Goal: Information Seeking & Learning: Compare options

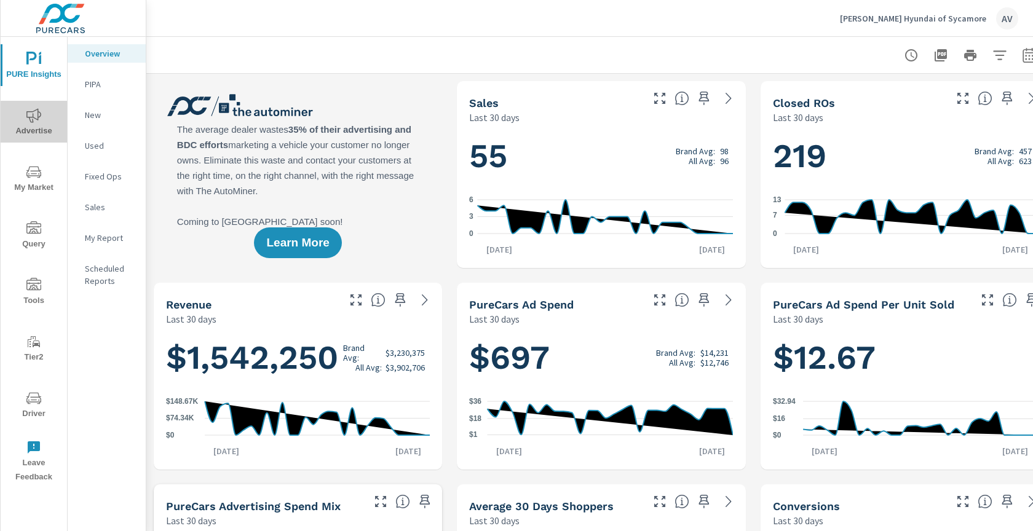
click at [41, 126] on span "Advertise" at bounding box center [33, 123] width 59 height 30
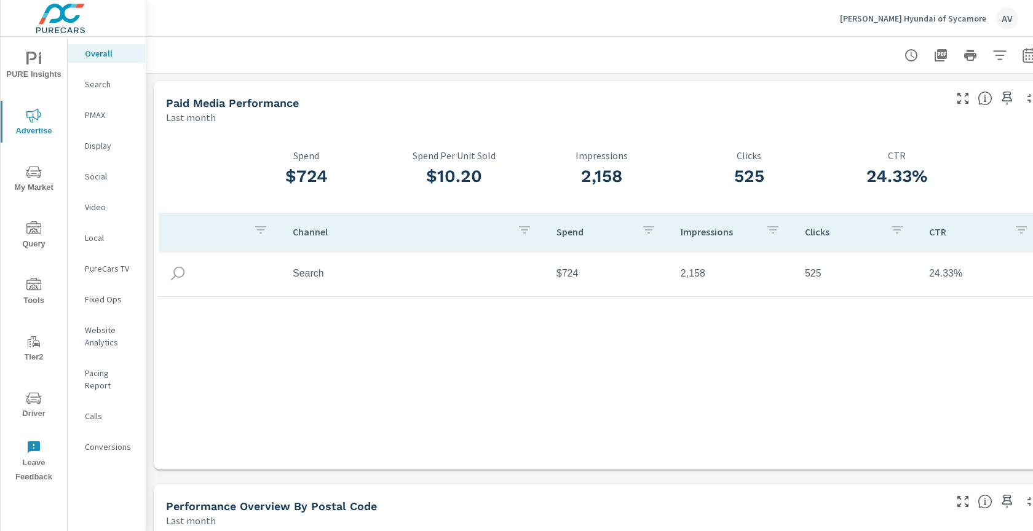
click at [402, 84] on div "Paid Media Performance Last month" at bounding box center [551, 103] width 794 height 44
click at [693, 69] on div at bounding box center [601, 55] width 880 height 36
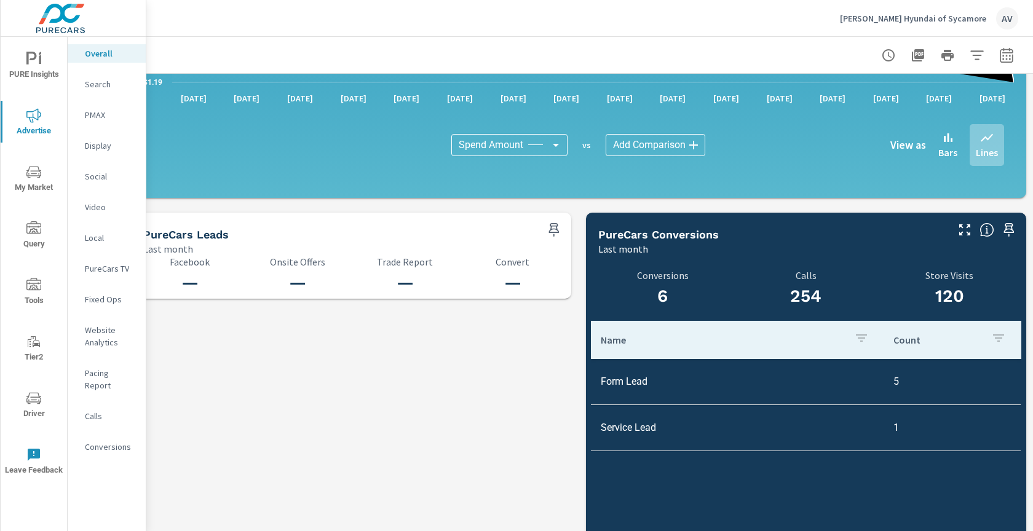
scroll to position [1177, 23]
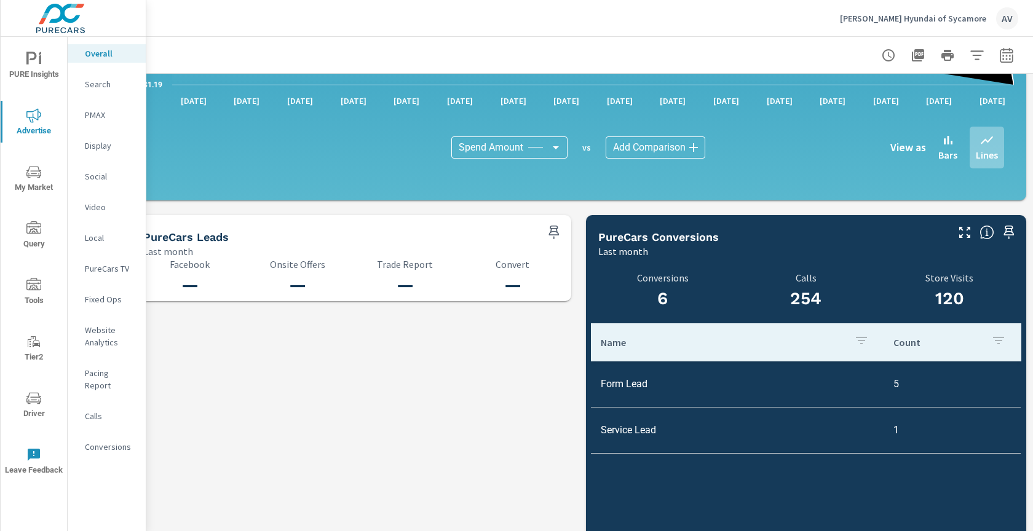
click at [101, 84] on p "Search" at bounding box center [110, 84] width 51 height 12
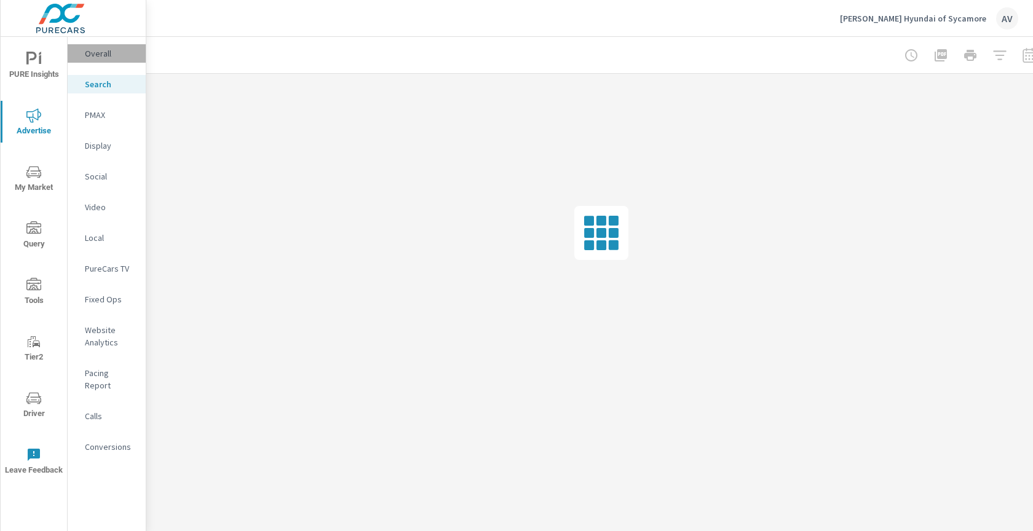
click at [117, 58] on p "Overall" at bounding box center [110, 53] width 51 height 12
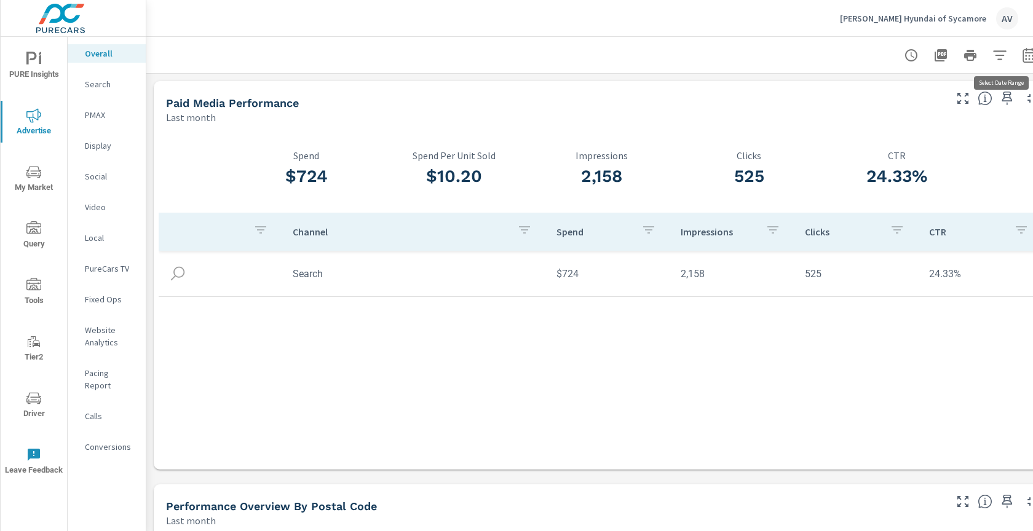
click at [1028, 55] on icon "button" at bounding box center [1029, 55] width 15 height 15
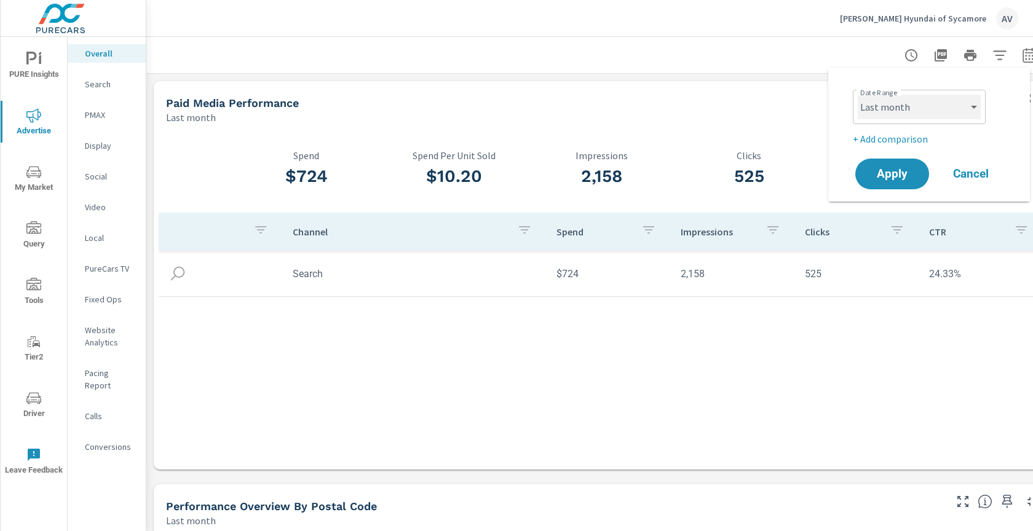
click at [926, 113] on select "Custom [DATE] Last week Last 7 days Last 14 days Last 30 days Last 45 days Last…" at bounding box center [919, 107] width 123 height 25
click at [858, 95] on select "Custom [DATE] Last week Last 7 days Last 14 days Last 30 days Last 45 days Last…" at bounding box center [919, 107] width 123 height 25
select select "Month to date"
click at [899, 132] on p "+ Add comparison" at bounding box center [931, 139] width 157 height 15
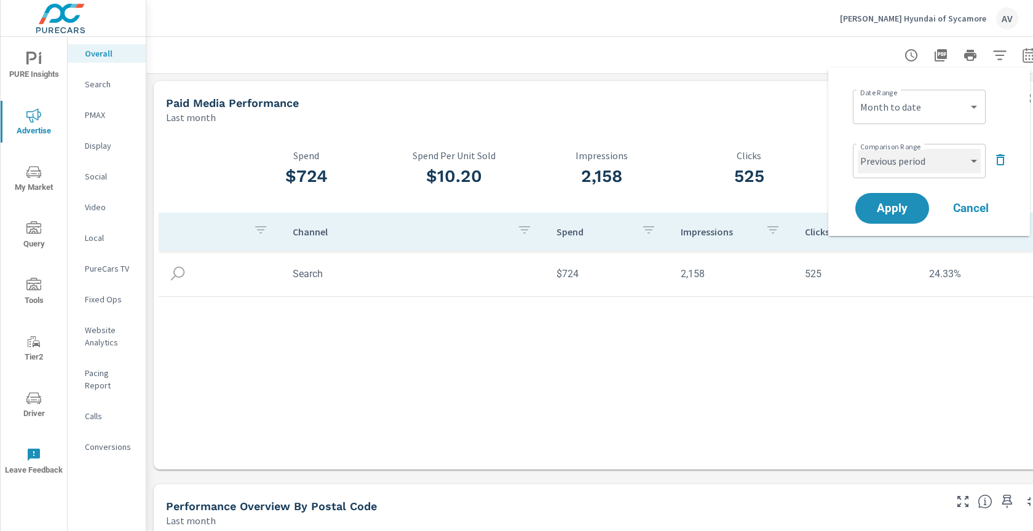
click at [891, 167] on select "Custom Previous period Previous month Previous year" at bounding box center [919, 161] width 123 height 25
click at [858, 149] on select "Custom Previous period Previous month Previous year" at bounding box center [919, 161] width 123 height 25
select select "Previous month"
click at [885, 203] on span "Apply" at bounding box center [892, 209] width 50 height 12
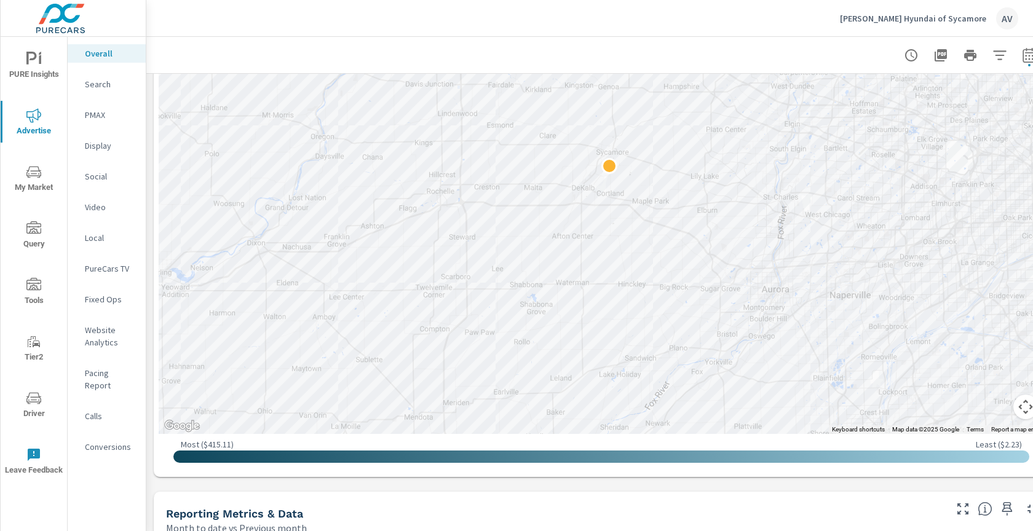
scroll to position [794, 0]
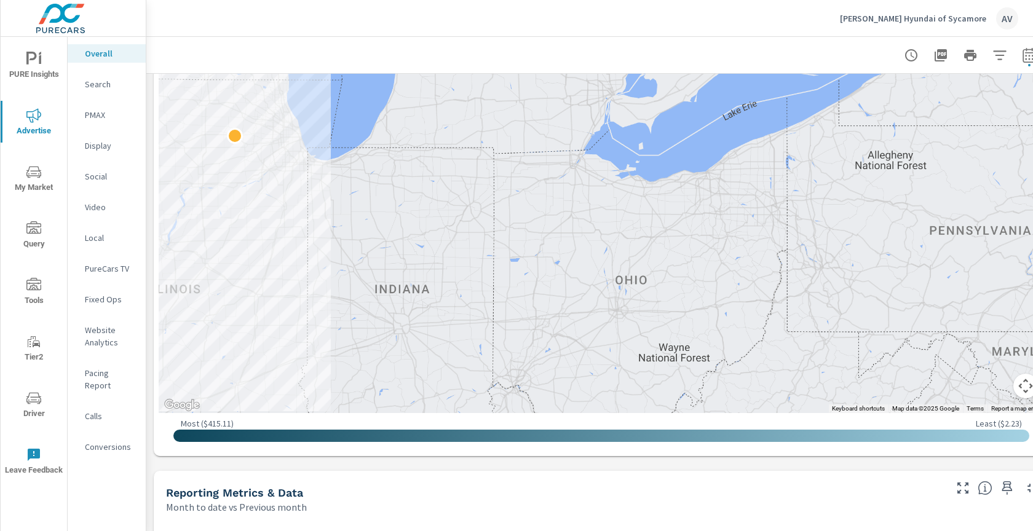
click at [111, 84] on p "Search" at bounding box center [110, 84] width 51 height 12
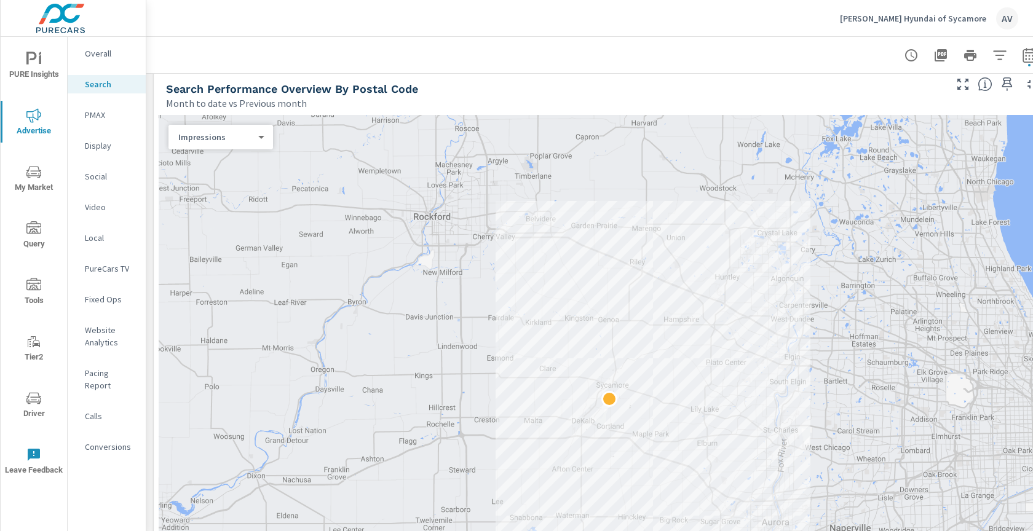
scroll to position [146, 0]
click at [181, 128] on div "Impressions 0 ​" at bounding box center [220, 136] width 105 height 25
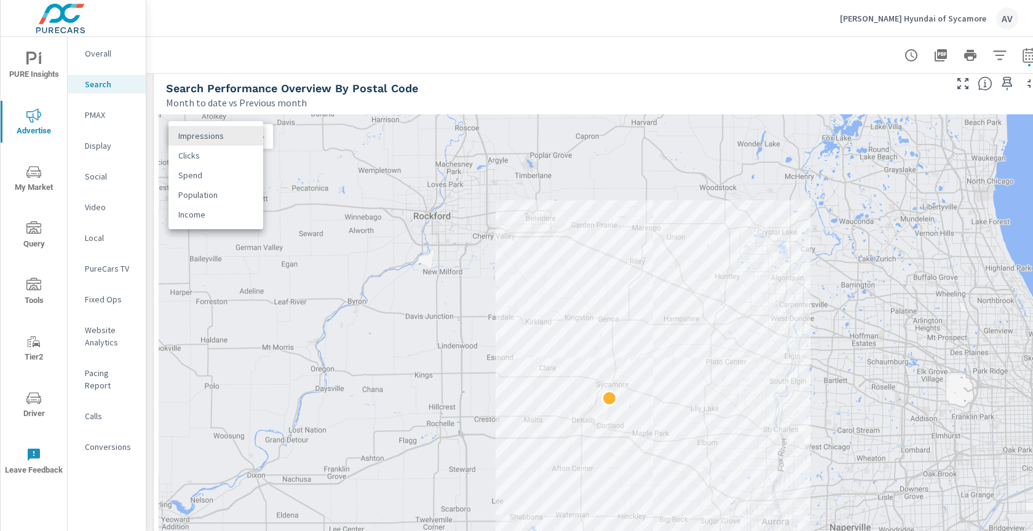
click at [191, 134] on body "PURE Insights Advertise My Market Query Tools Tier2 Driver Leave Feedback Overa…" at bounding box center [516, 265] width 1033 height 531
click at [195, 154] on li "Clicks" at bounding box center [215, 156] width 95 height 20
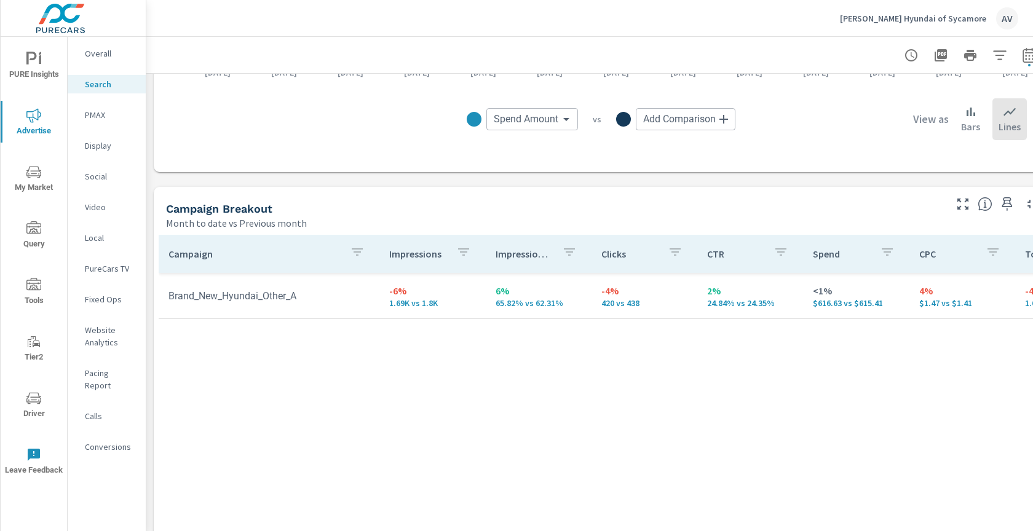
scroll to position [1117, 0]
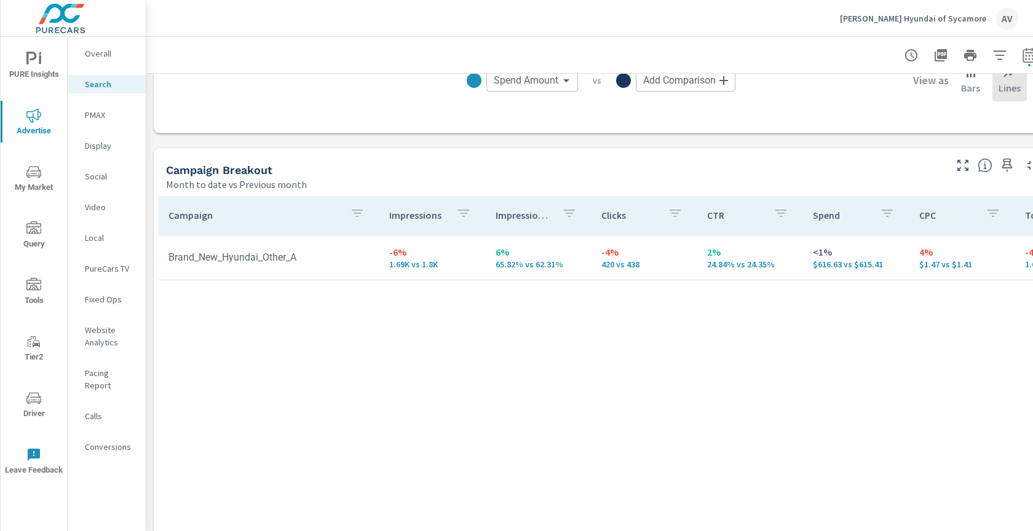
click at [626, 192] on div "Campaign Impressions Impression Share Clicks CTR Spend CPC Total Conversions Le…" at bounding box center [601, 425] width 895 height 468
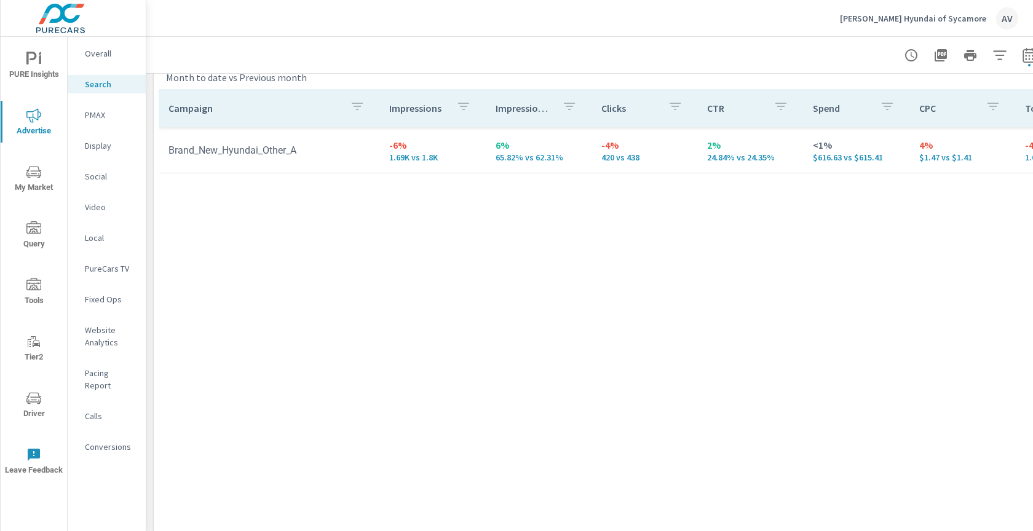
scroll to position [1252, 0]
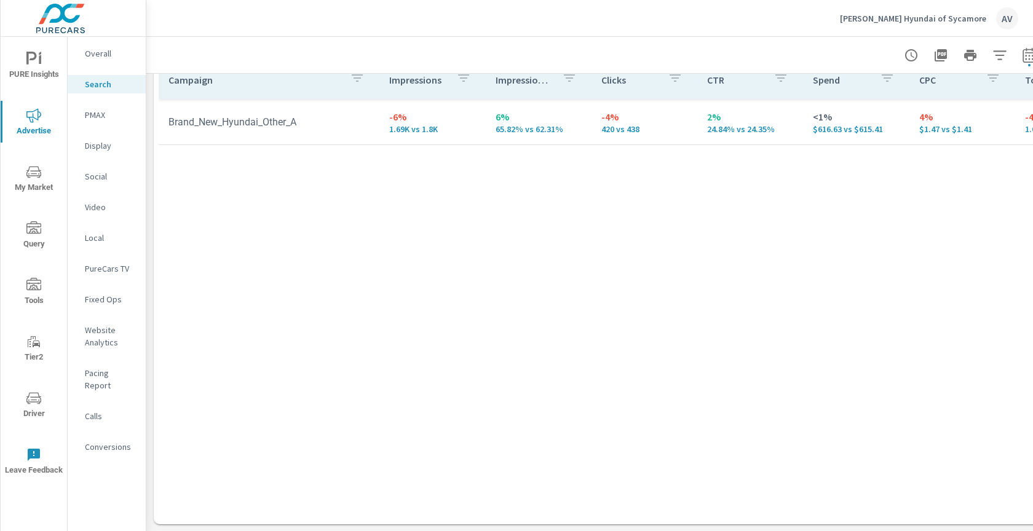
click at [96, 120] on p "PMAX" at bounding box center [110, 115] width 51 height 12
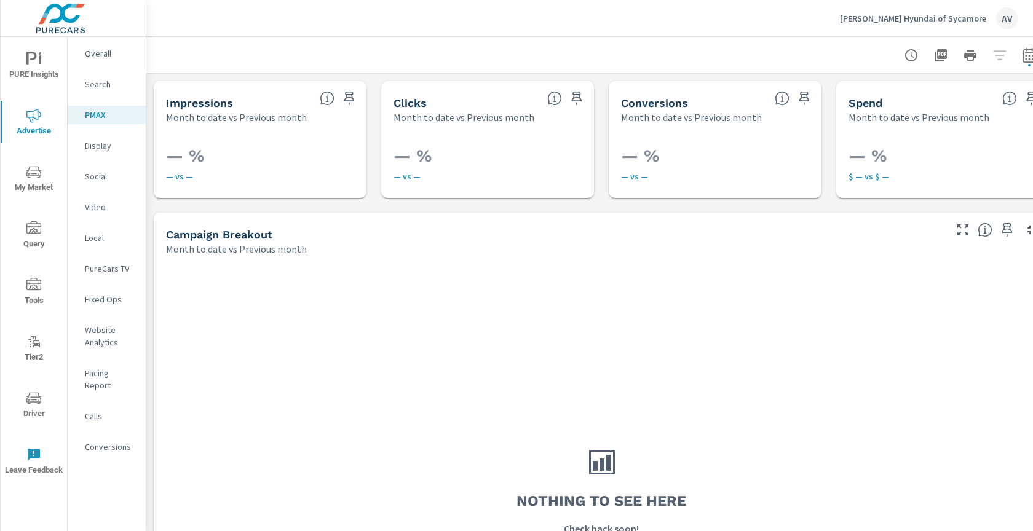
click at [96, 143] on p "Display" at bounding box center [110, 146] width 51 height 12
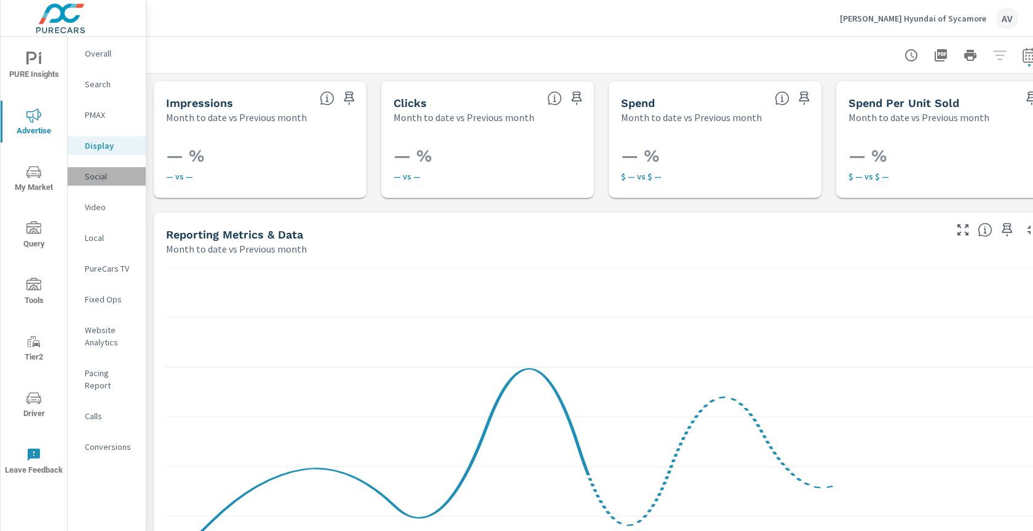
click at [98, 178] on p "Social" at bounding box center [110, 176] width 51 height 12
click at [26, 389] on button "Driver" at bounding box center [34, 405] width 66 height 42
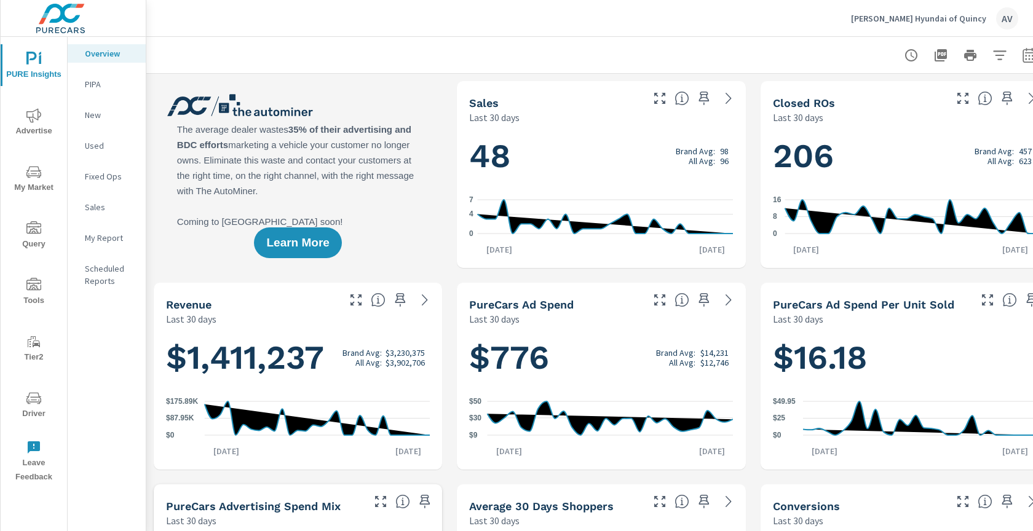
click at [38, 172] on icon "nav menu" at bounding box center [33, 172] width 15 height 15
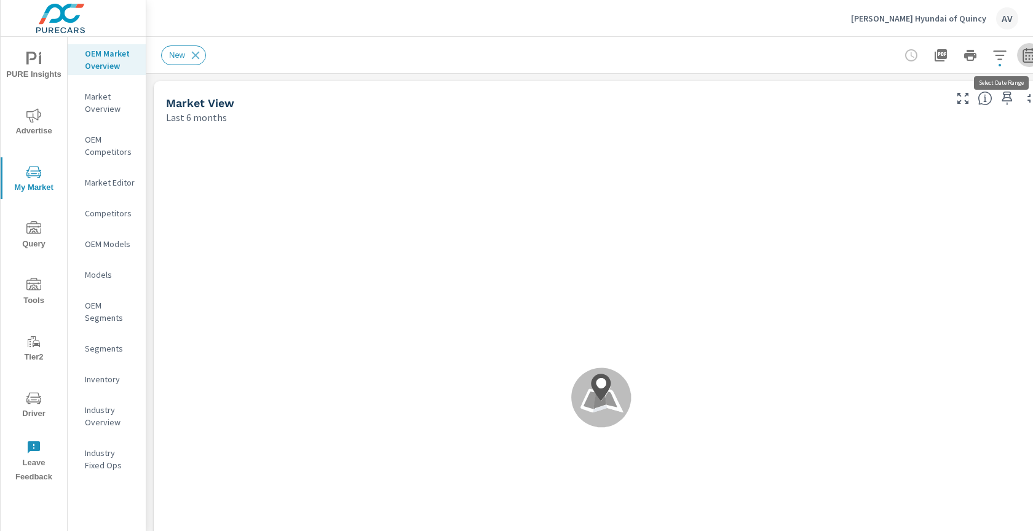
click at [1020, 57] on button "button" at bounding box center [1029, 55] width 25 height 25
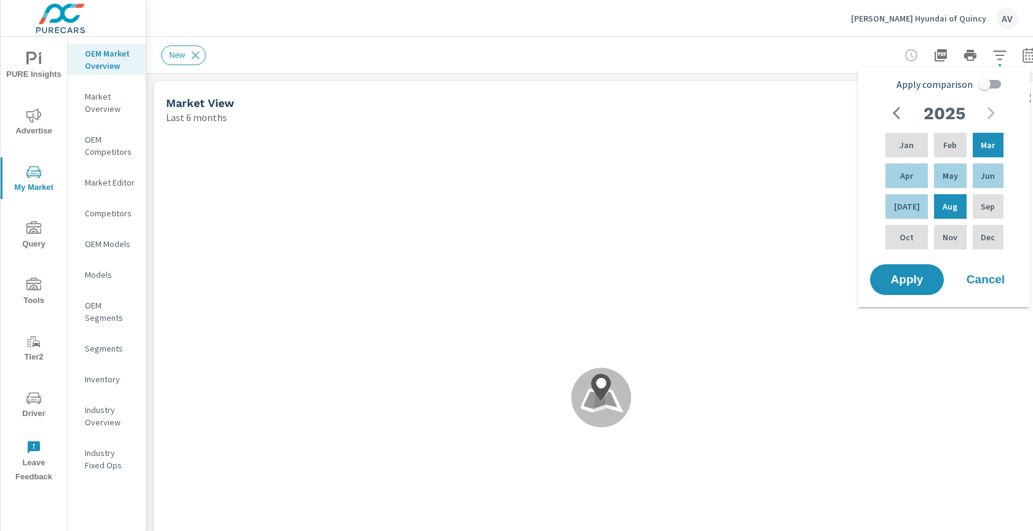
click at [24, 122] on span "Advertise" at bounding box center [33, 123] width 59 height 30
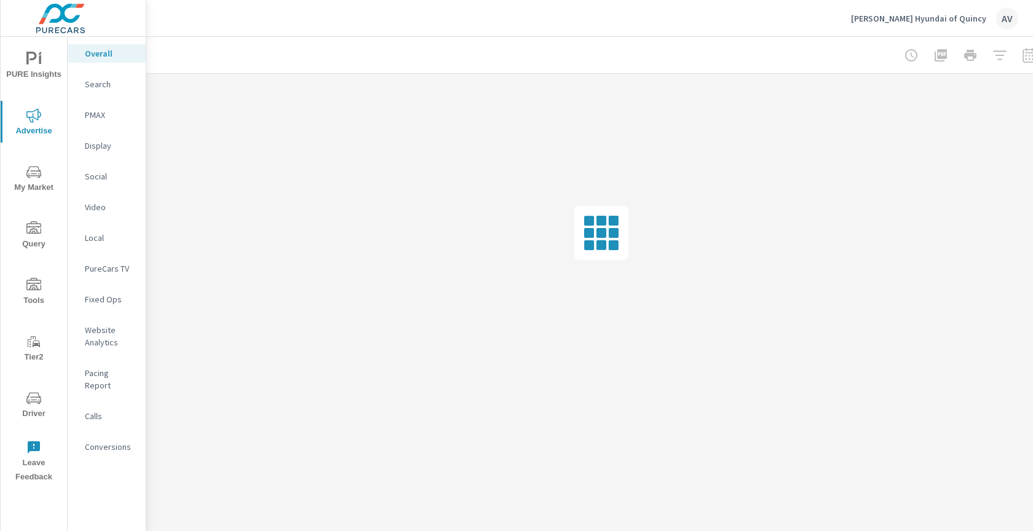
click at [94, 81] on p "Search" at bounding box center [110, 84] width 51 height 12
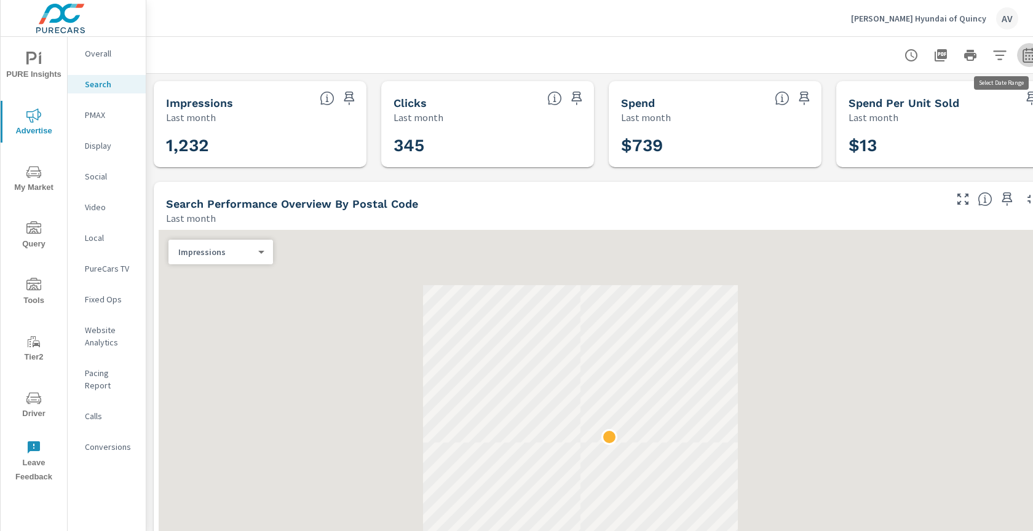
click at [1024, 58] on icon "button" at bounding box center [1029, 55] width 15 height 15
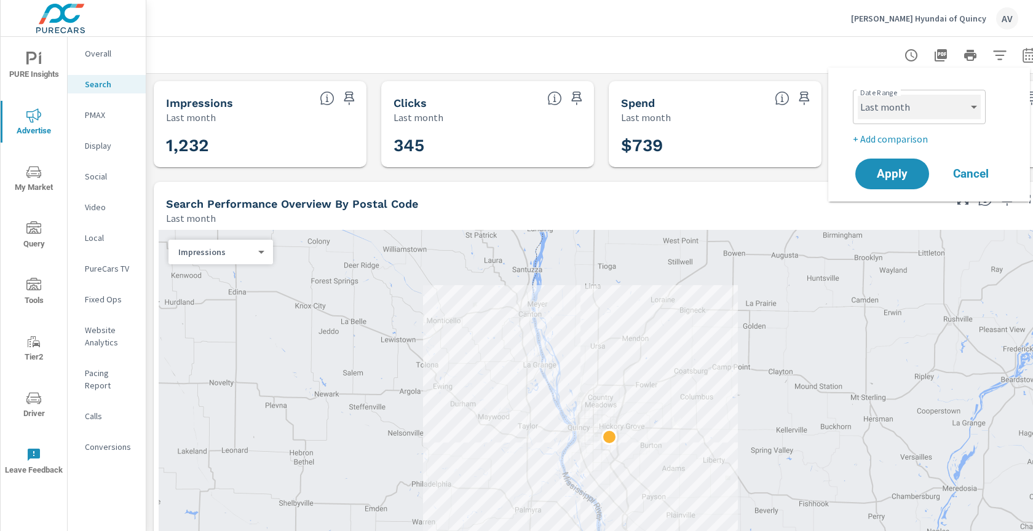
click at [947, 112] on select "Custom [DATE] Last week Last 7 days Last 14 days Last 30 days Last 45 days Last…" at bounding box center [919, 107] width 123 height 25
click at [858, 95] on select "Custom [DATE] Last week Last 7 days Last 14 days Last 30 days Last 45 days Last…" at bounding box center [919, 107] width 123 height 25
select select "Month to date"
click at [899, 138] on p "+ Add comparison" at bounding box center [931, 139] width 157 height 15
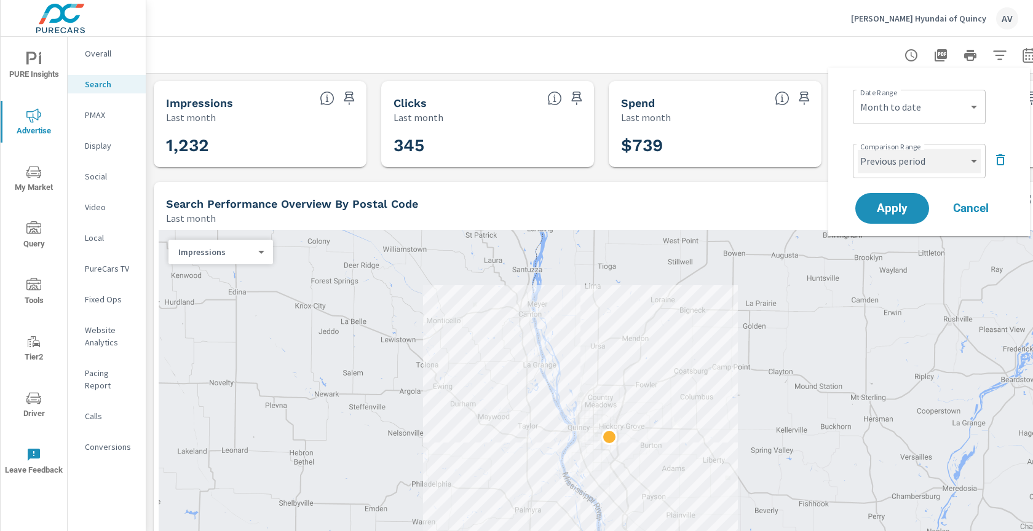
click at [897, 163] on select "Custom Previous period Previous month Previous year" at bounding box center [919, 161] width 123 height 25
click at [858, 149] on select "Custom Previous period Previous month Previous year" at bounding box center [919, 161] width 123 height 25
select select "Previous month"
click at [897, 213] on span "Apply" at bounding box center [892, 209] width 50 height 12
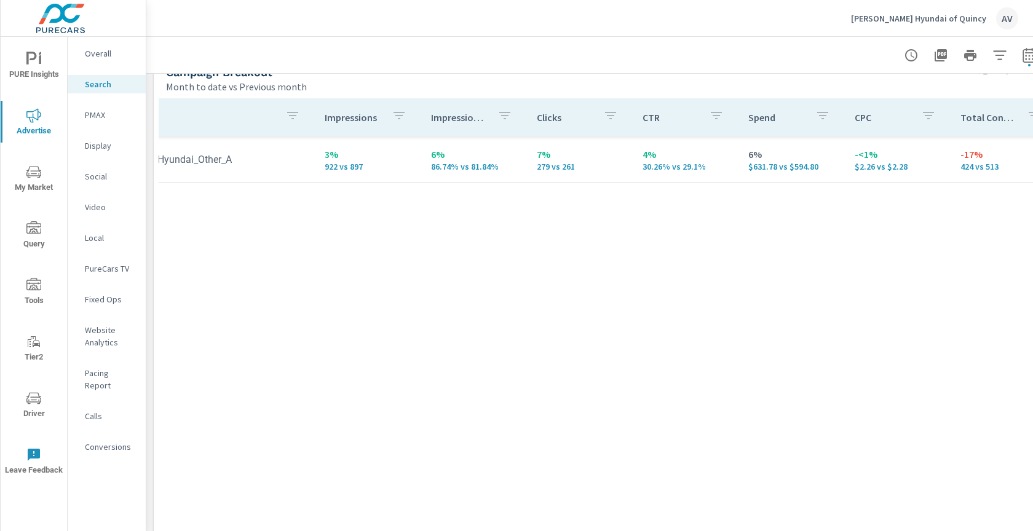
scroll to position [1252, 0]
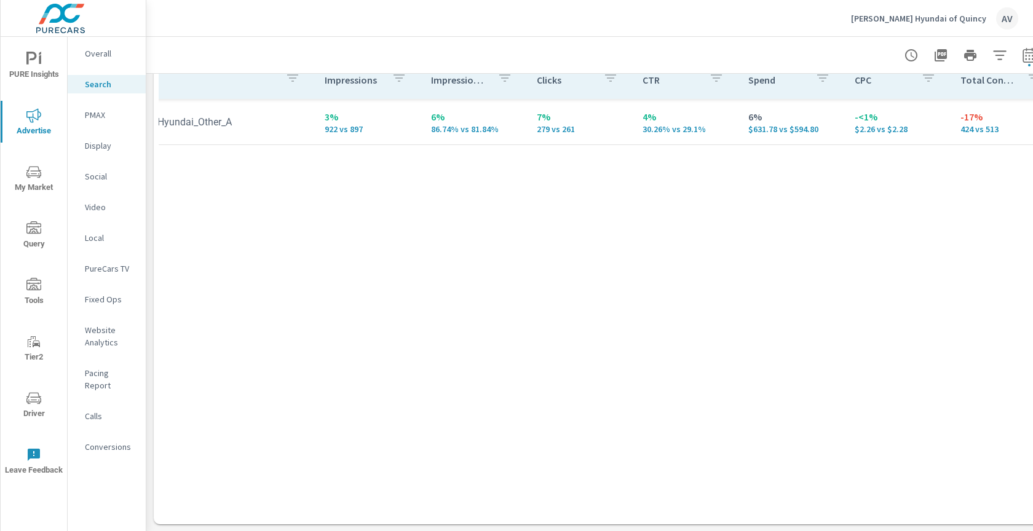
click at [25, 401] on span "Driver" at bounding box center [33, 406] width 59 height 30
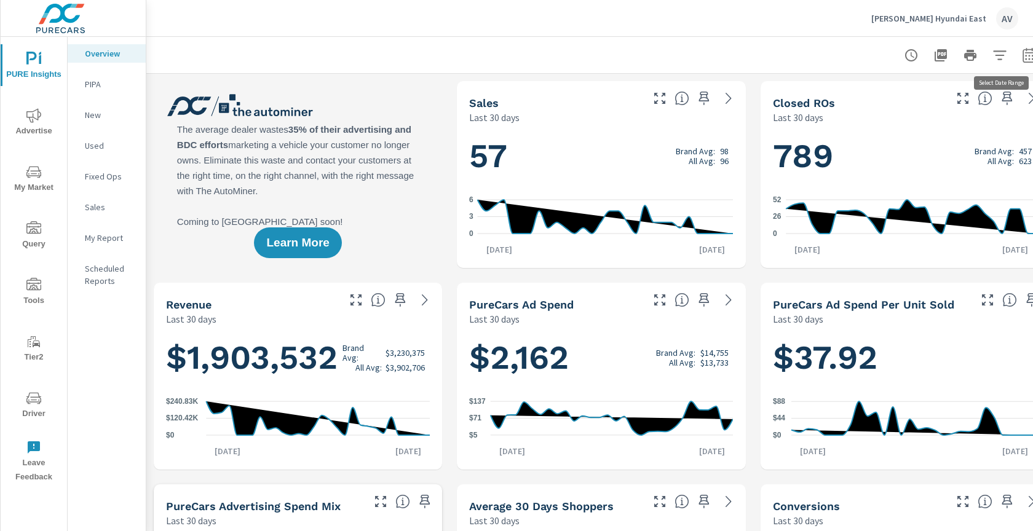
click at [1027, 57] on icon "button" at bounding box center [1029, 55] width 15 height 15
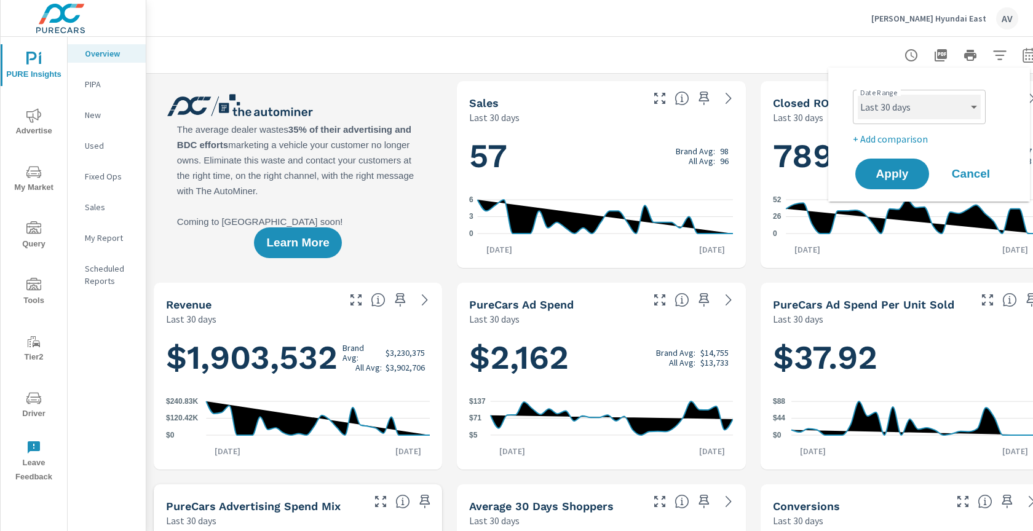
click at [947, 119] on select "Custom [DATE] Last week Last 7 days Last 14 days Last 30 days Last 45 days Last…" at bounding box center [919, 107] width 123 height 25
click at [858, 95] on select "Custom [DATE] Last week Last 7 days Last 14 days Last 30 days Last 45 days Last…" at bounding box center [919, 107] width 123 height 25
select select "Month to date"
click at [922, 140] on p "+ Add comparison" at bounding box center [931, 139] width 157 height 15
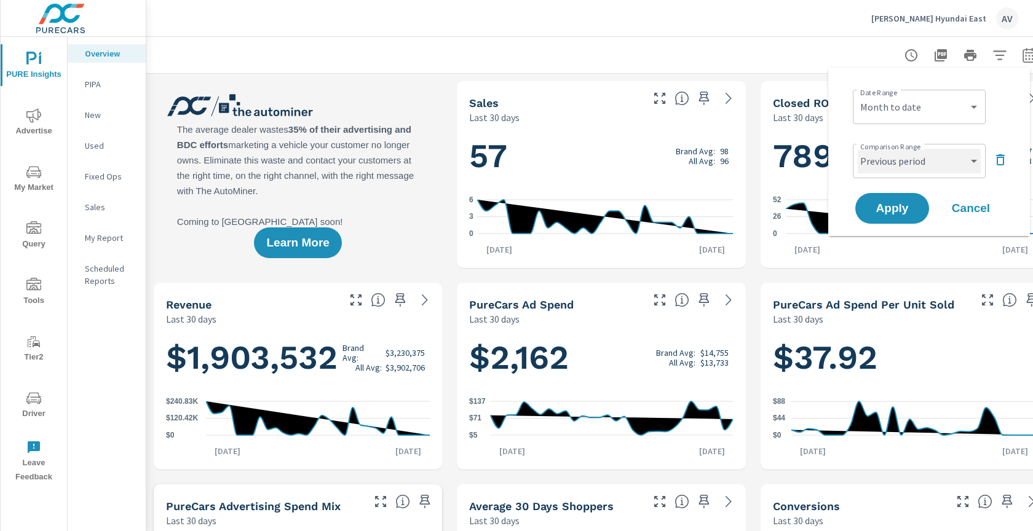
click at [920, 164] on select "Custom Previous period Previous month Previous year" at bounding box center [919, 161] width 123 height 25
click at [858, 149] on select "Custom Previous period Previous month Previous year" at bounding box center [919, 161] width 123 height 25
select select "Previous month"
click at [901, 201] on button "Apply" at bounding box center [892, 208] width 76 height 32
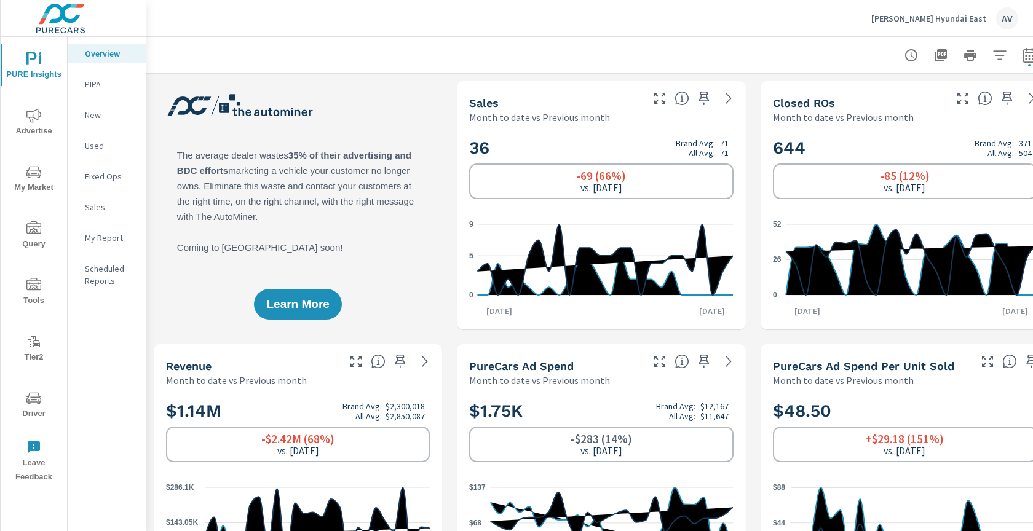
click at [29, 126] on span "Advertise" at bounding box center [33, 123] width 59 height 30
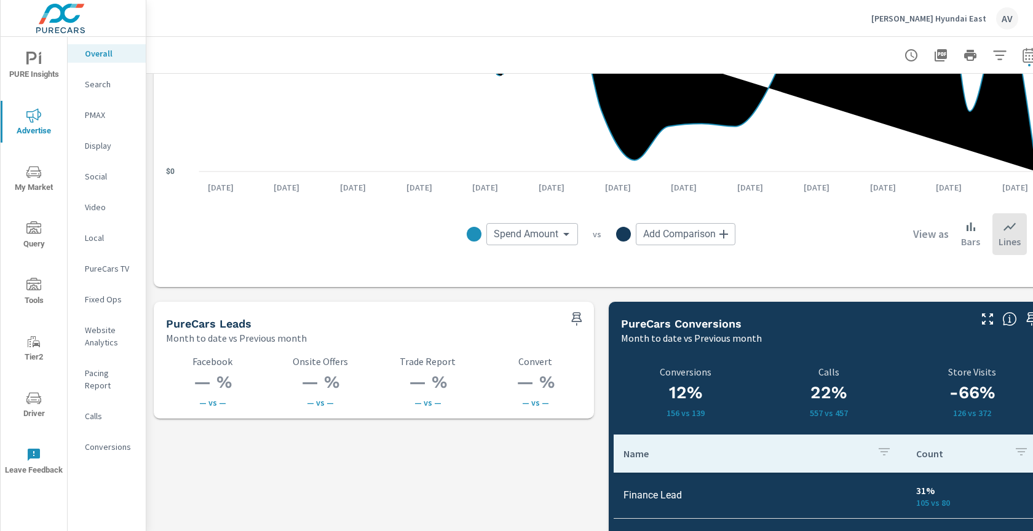
scroll to position [1491, 0]
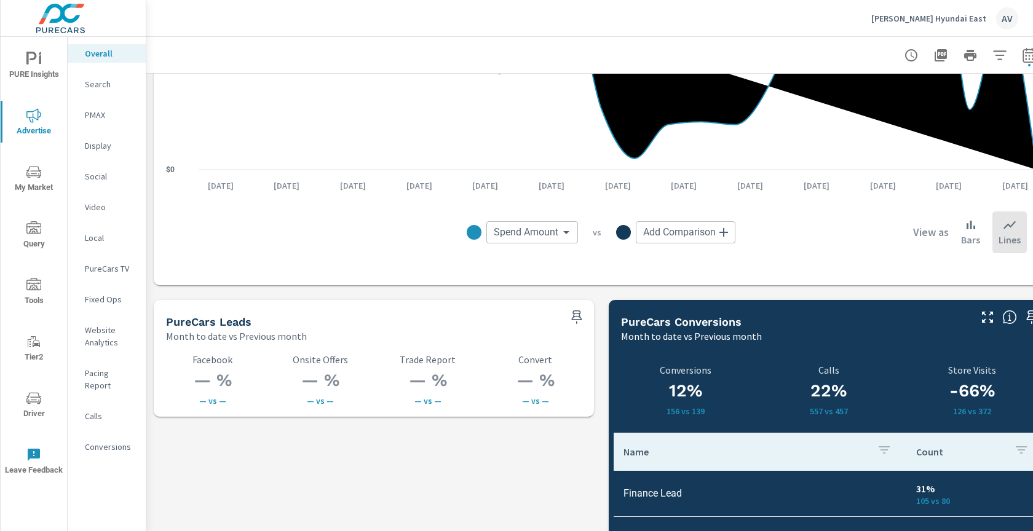
click at [106, 87] on p "Search" at bounding box center [110, 84] width 51 height 12
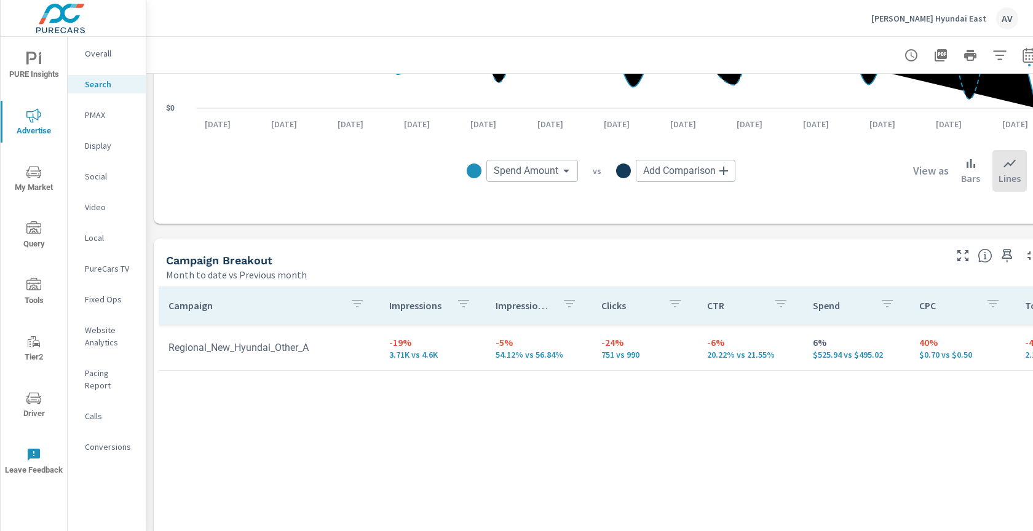
scroll to position [1029, 0]
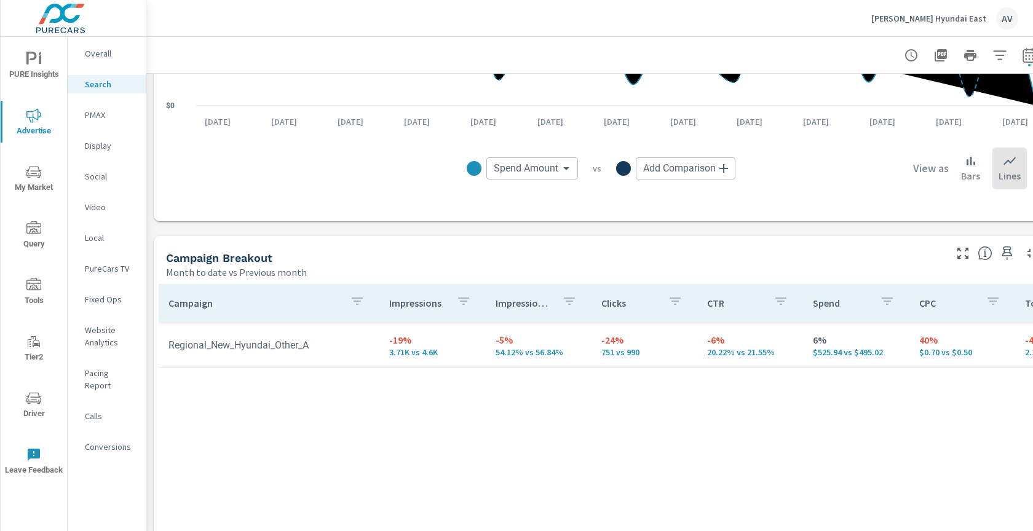
click at [526, 162] on body "PURE Insights Advertise My Market Query Tools Tier2 Driver Leave Feedback Overa…" at bounding box center [516, 265] width 1033 height 531
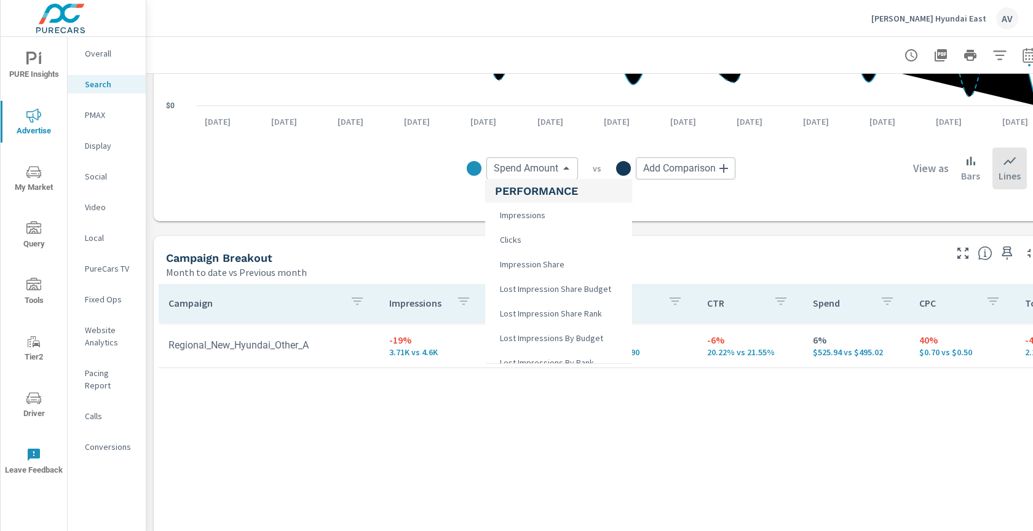
click at [543, 216] on span "Impressions" at bounding box center [521, 215] width 53 height 17
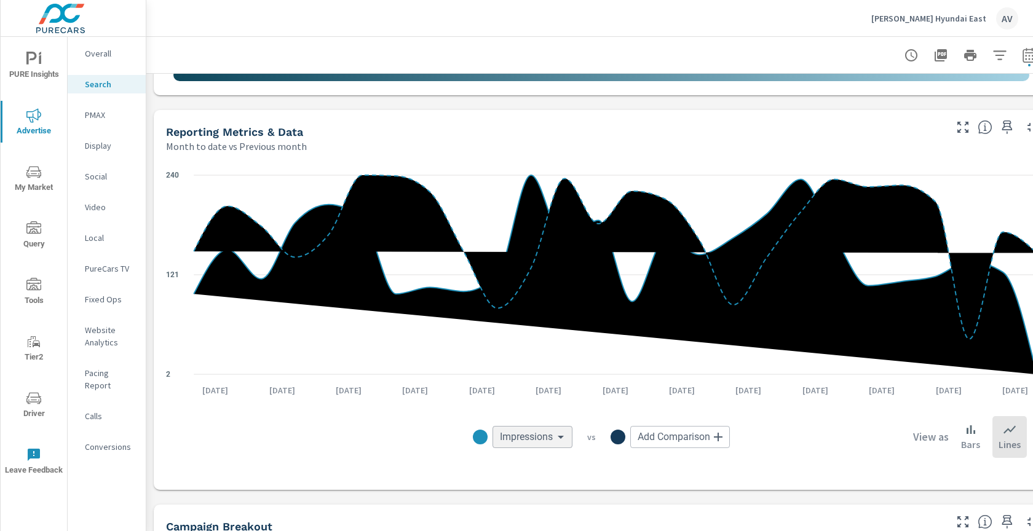
scroll to position [759, 0]
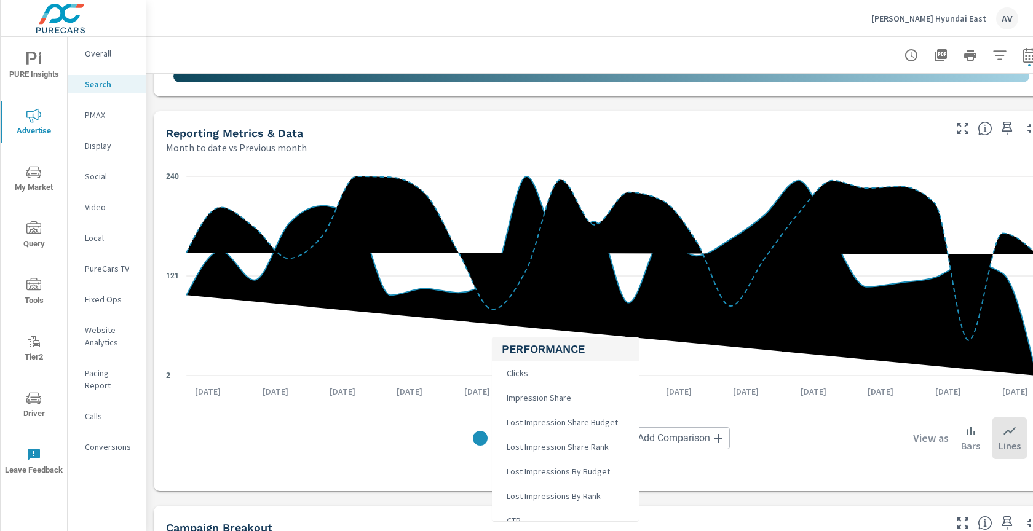
click at [535, 437] on body "PURE Insights Advertise My Market Query Tools Tier2 Driver Leave Feedback Overa…" at bounding box center [516, 265] width 1033 height 531
click at [531, 372] on li "Clicks" at bounding box center [565, 373] width 147 height 25
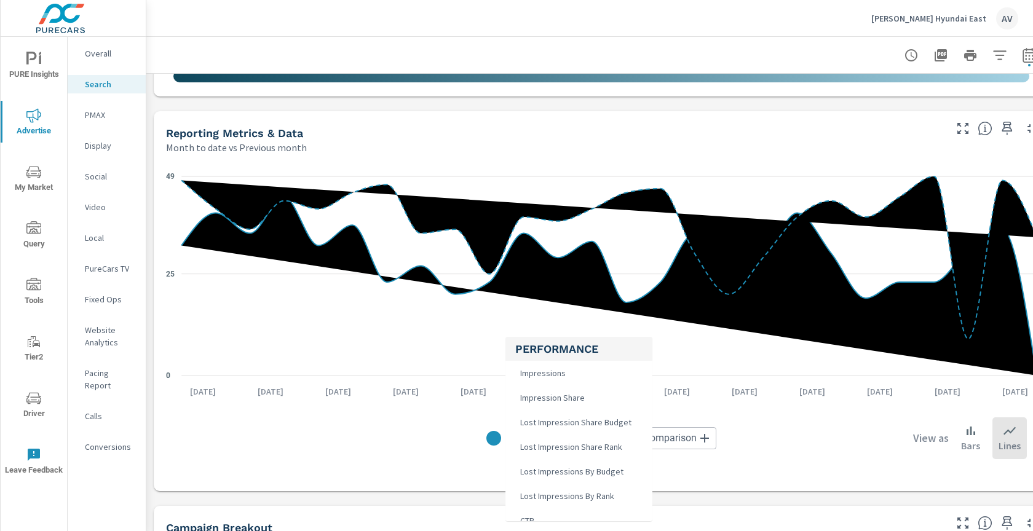
click at [532, 438] on body "PURE Insights Advertise My Market Query Tools Tier2 Driver Leave Feedback Overa…" at bounding box center [516, 265] width 1033 height 531
click at [547, 424] on span "Lost Impression Share Budget" at bounding box center [574, 422] width 119 height 17
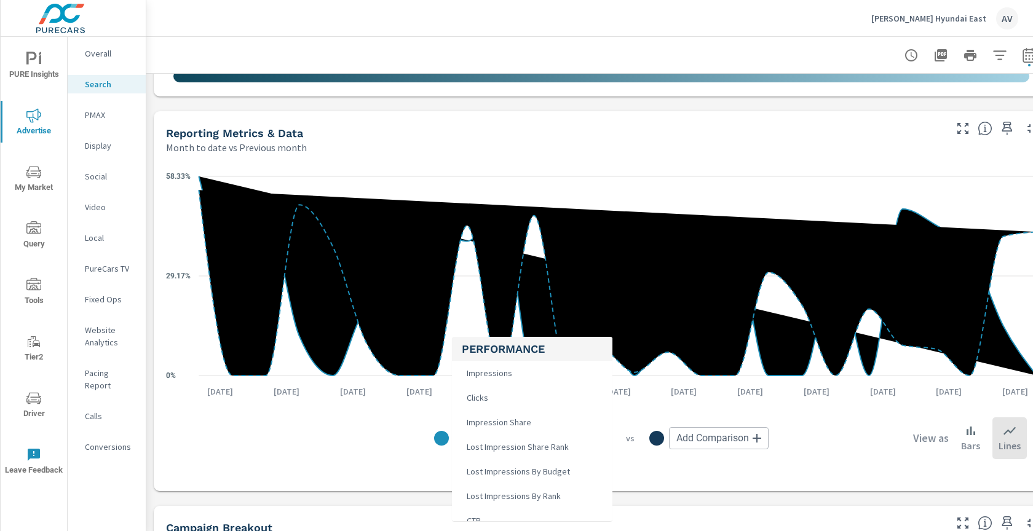
click at [534, 438] on body "PURE Insights Advertise My Market Query Tools Tier2 Driver Leave Feedback Overa…" at bounding box center [516, 265] width 1033 height 531
click at [530, 469] on span "Lost Impressions By Budget" at bounding box center [517, 471] width 111 height 17
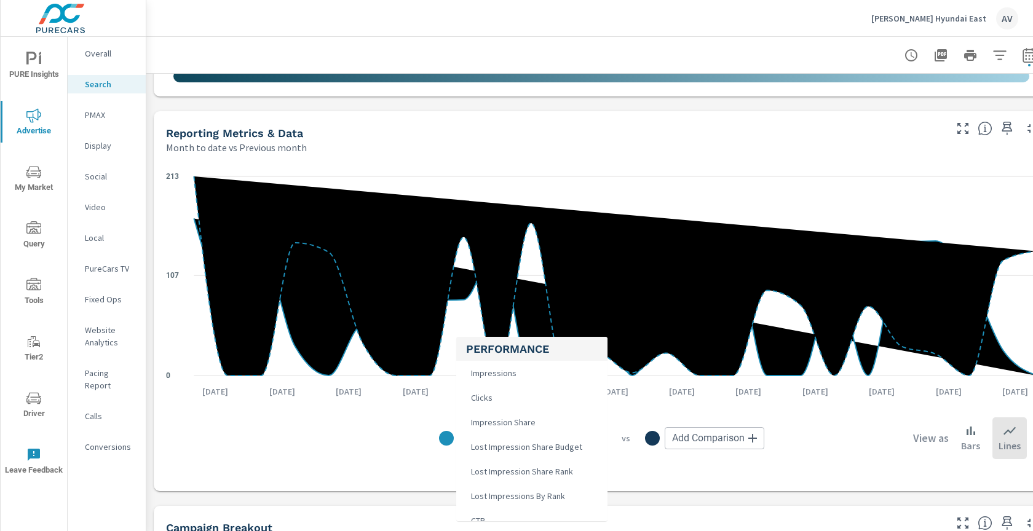
click at [558, 443] on body "PURE Insights Advertise My Market Query Tools Tier2 Driver Leave Feedback Overa…" at bounding box center [516, 265] width 1033 height 531
click at [558, 473] on span "Lost Impression Share Rank" at bounding box center [520, 471] width 109 height 17
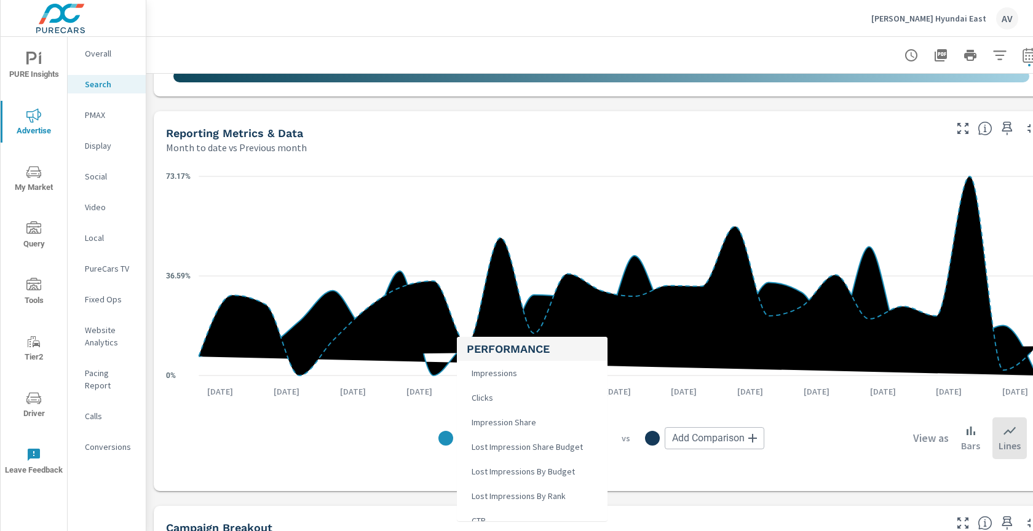
click at [551, 436] on body "PURE Insights Advertise My Market Query Tools Tier2 Driver Leave Feedback Overa…" at bounding box center [516, 265] width 1033 height 531
click at [529, 379] on li "Impressions" at bounding box center [532, 373] width 151 height 25
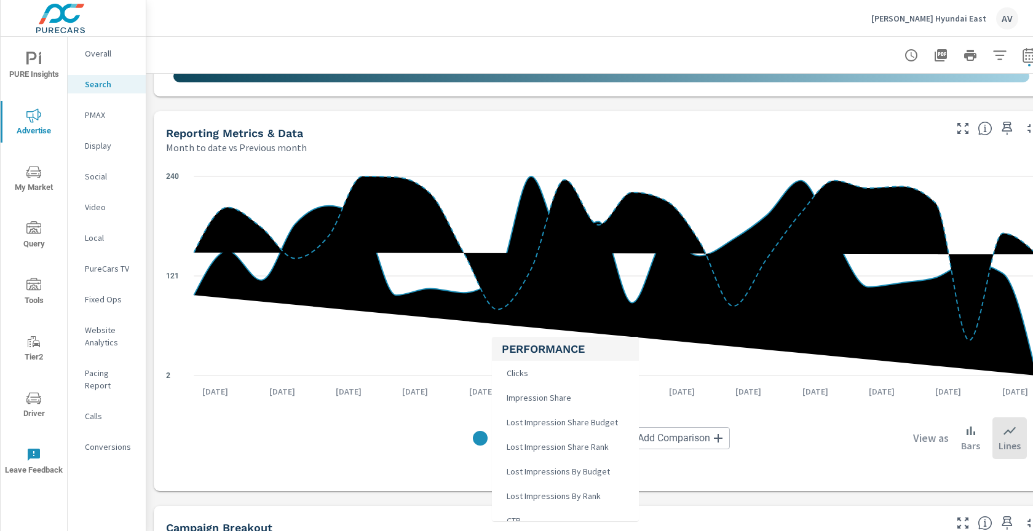
click at [529, 437] on body "PURE Insights Advertise My Market Query Tools Tier2 Driver Leave Feedback Overa…" at bounding box center [516, 265] width 1033 height 531
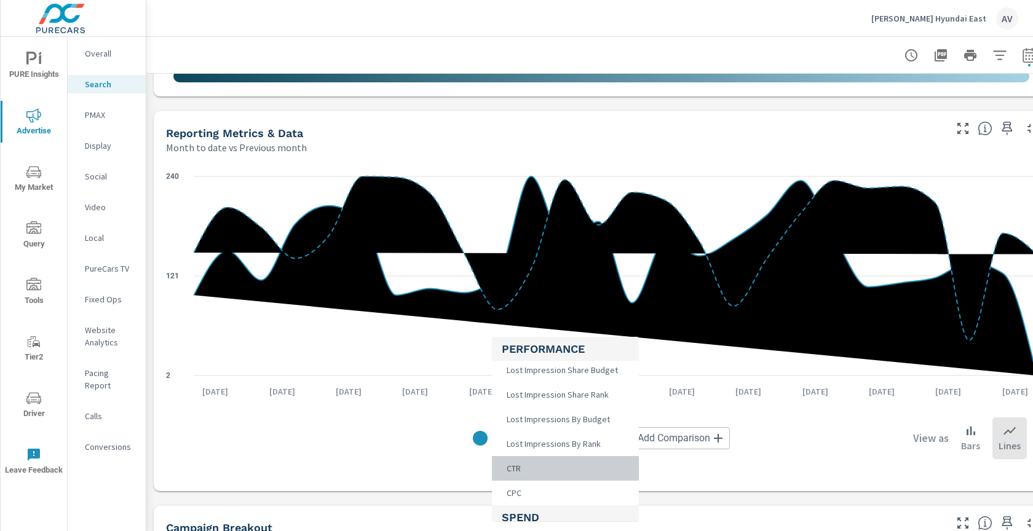
click at [542, 473] on li "CTR" at bounding box center [565, 468] width 147 height 25
type input "CTR"
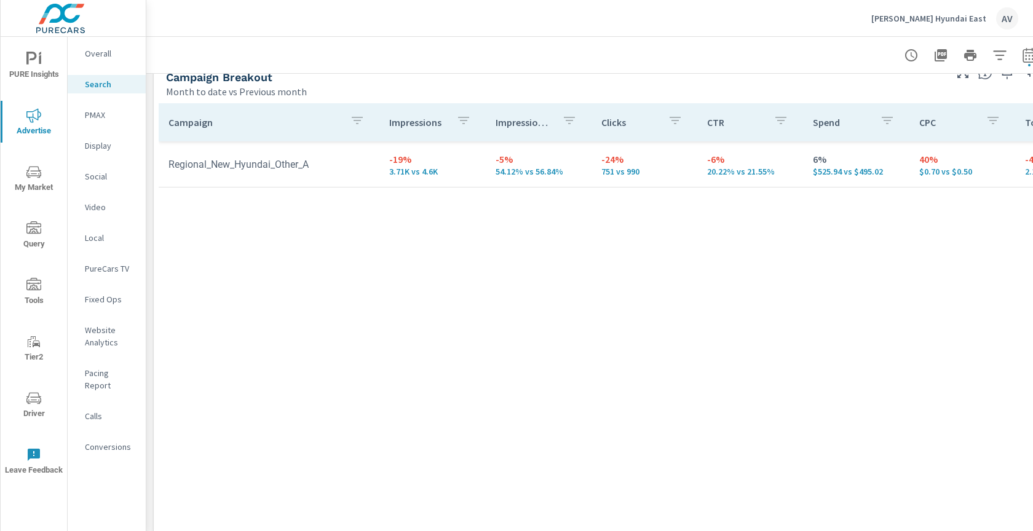
click at [108, 441] on p "Conversions" at bounding box center [110, 447] width 51 height 12
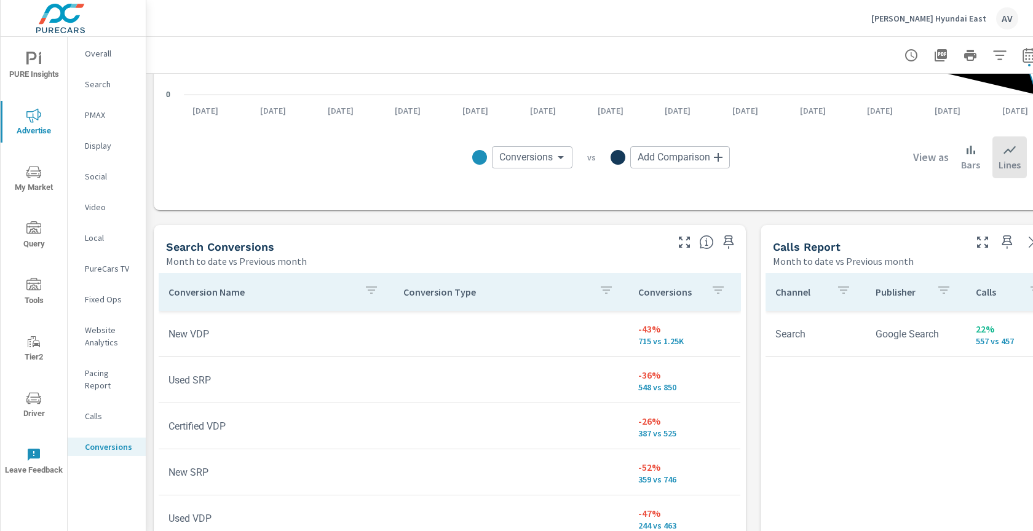
scroll to position [530, 0]
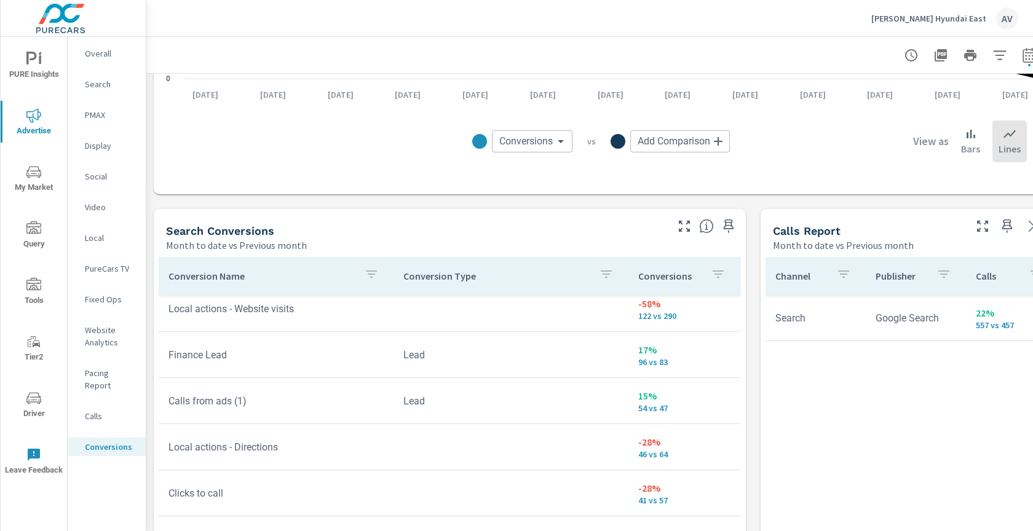
scroll to position [330, 0]
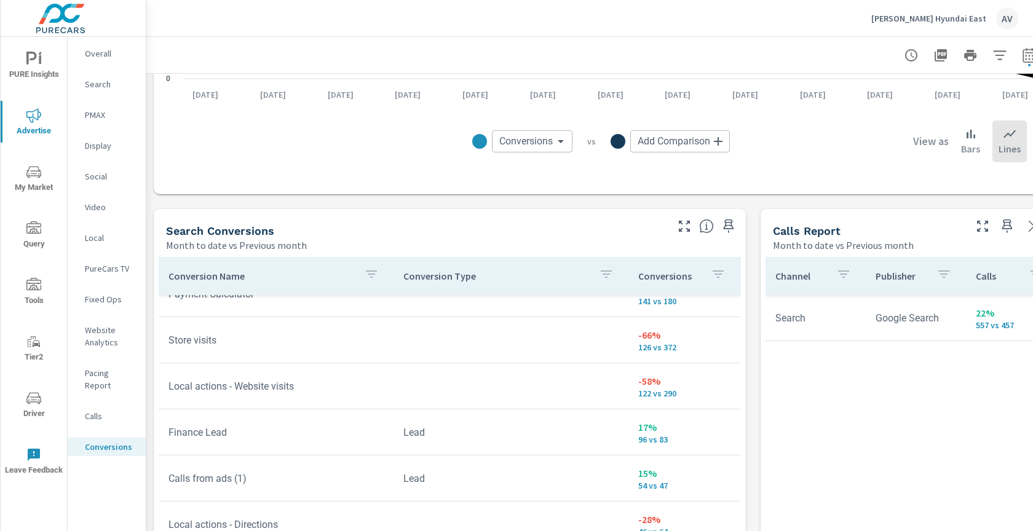
scroll to position [56, 0]
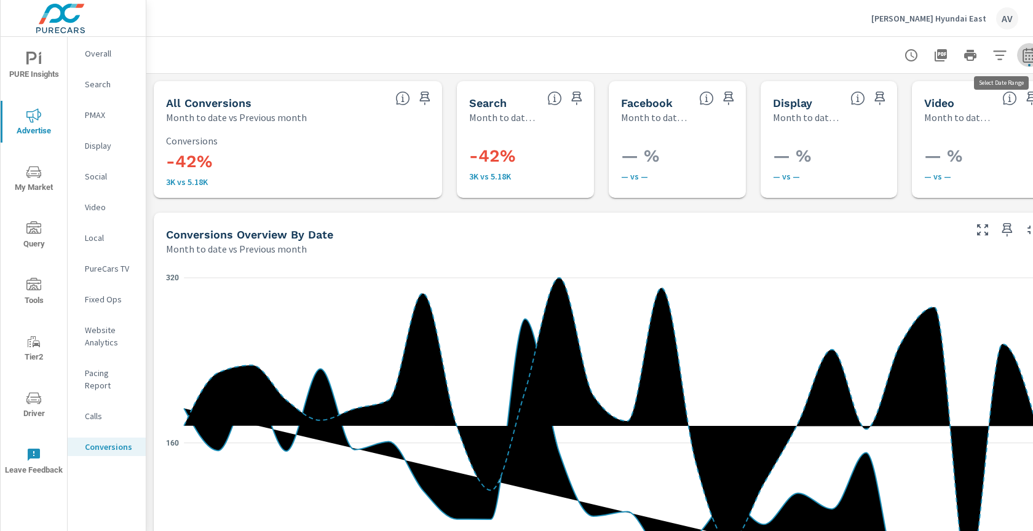
click at [1027, 57] on icon "button" at bounding box center [1029, 55] width 15 height 15
select select "Month to date"
select select "Previous month"
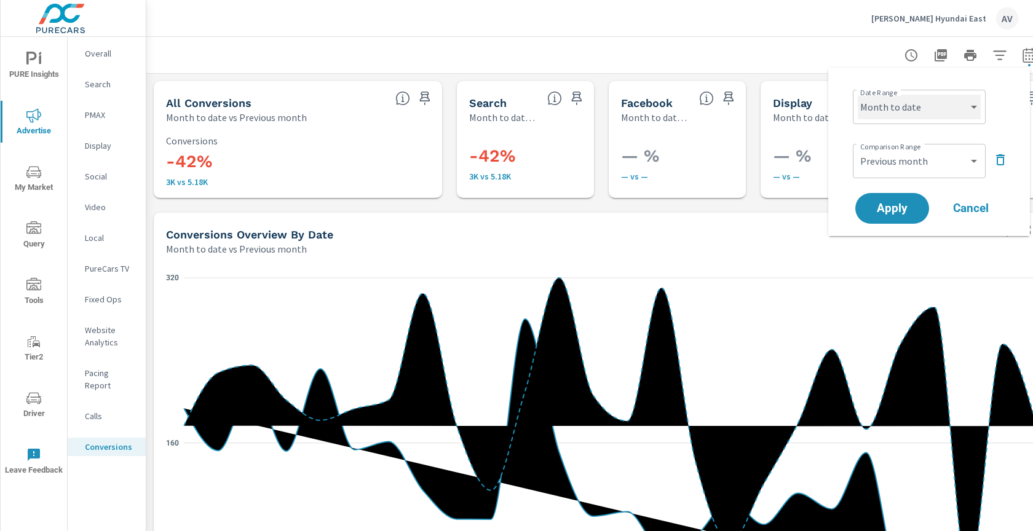
click at [926, 112] on select "Custom [DATE] Last week Last 7 days Last 14 days Last 30 days Last 45 days Last…" at bounding box center [919, 107] width 123 height 25
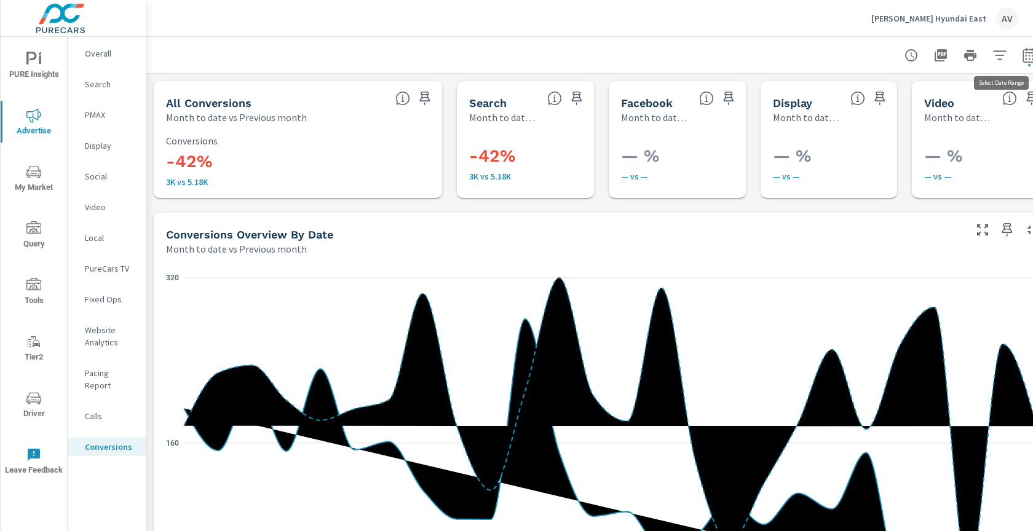
click at [1030, 61] on icon "button" at bounding box center [1028, 54] width 13 height 15
select select "Month to date"
select select "Previous month"
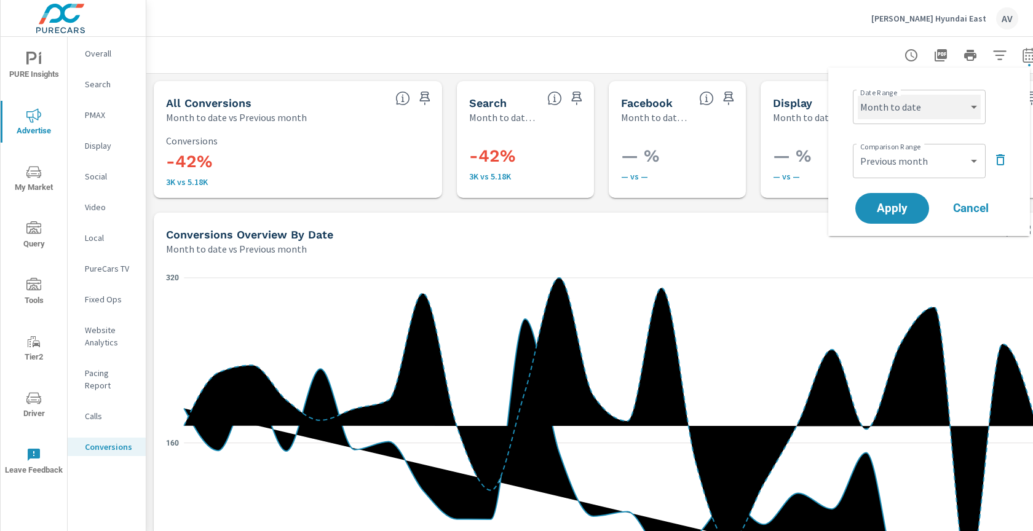
click at [952, 108] on select "Custom [DATE] Last week Last 7 days Last 14 days Last 30 days Last 45 days Last…" at bounding box center [919, 107] width 123 height 25
click at [858, 95] on select "Custom [DATE] Last week Last 7 days Last 14 days Last 30 days Last 45 days Last…" at bounding box center [919, 107] width 123 height 25
select select "Last month"
click at [893, 215] on button "Apply" at bounding box center [892, 208] width 76 height 32
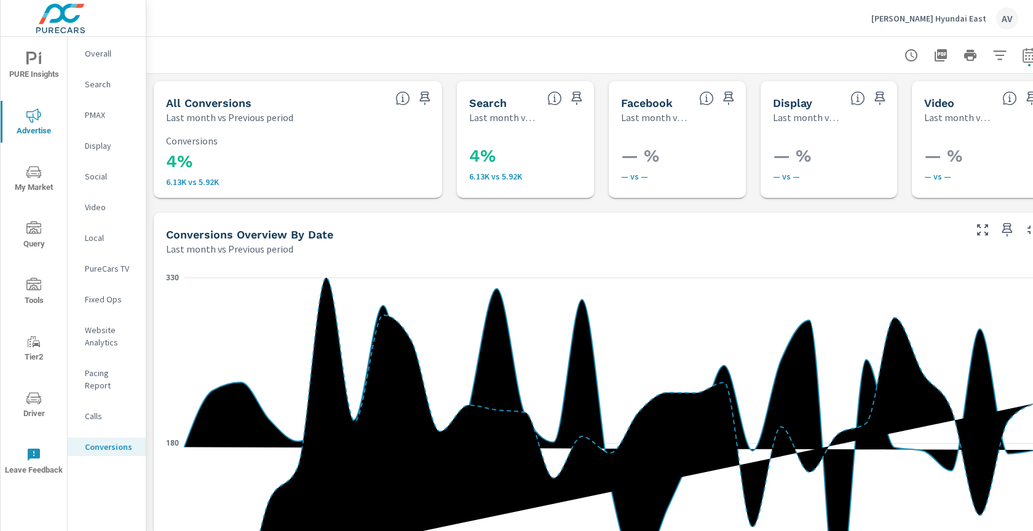
click at [92, 90] on div "Search" at bounding box center [107, 84] width 78 height 18
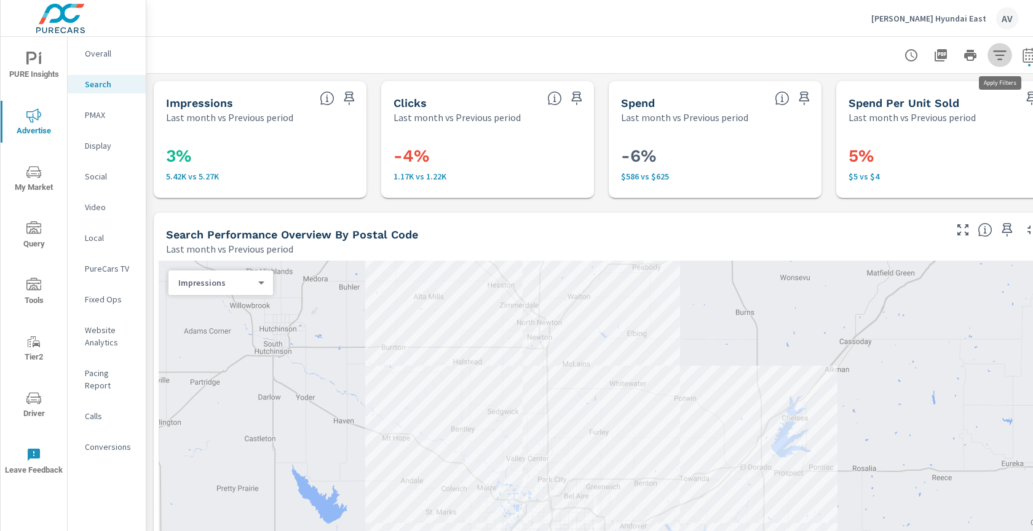
click at [1004, 58] on icon "button" at bounding box center [999, 55] width 15 height 15
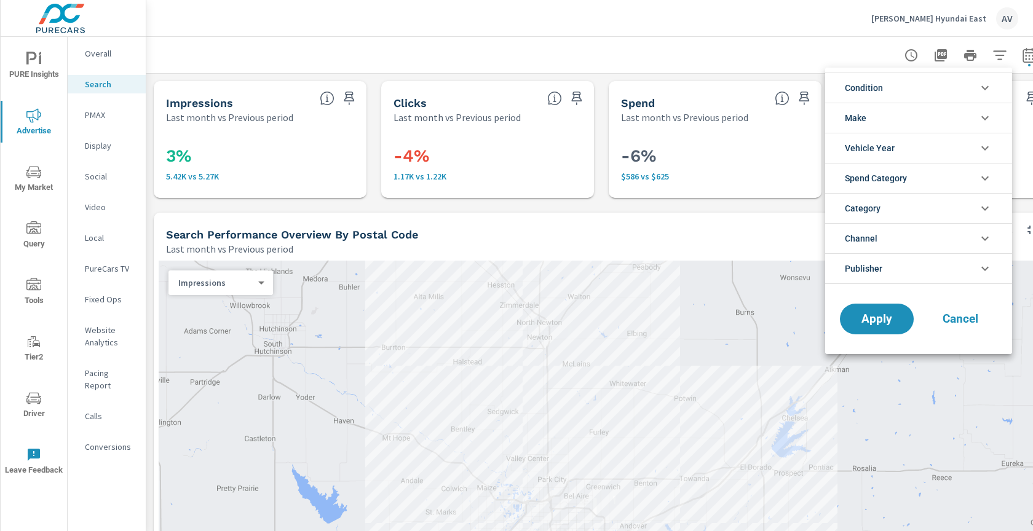
click at [656, 59] on div at bounding box center [516, 265] width 1033 height 531
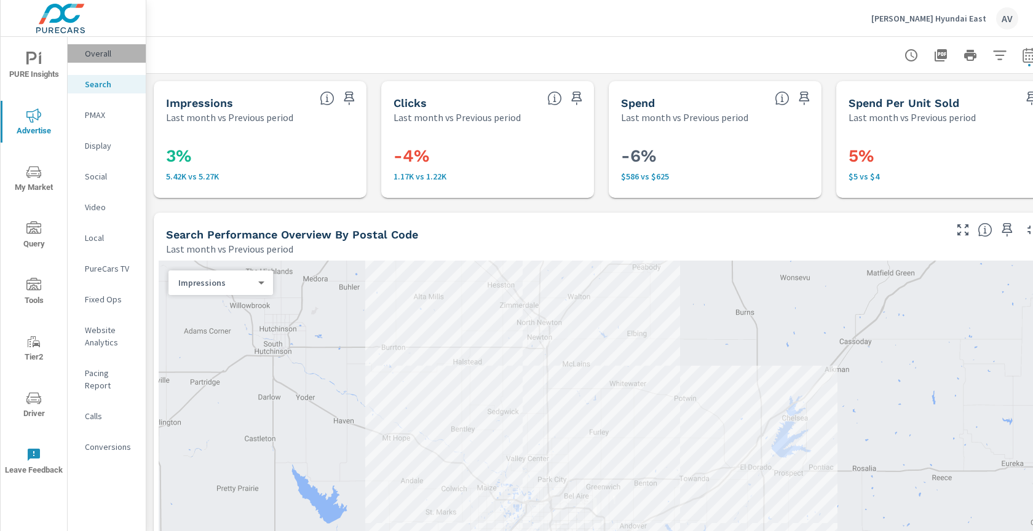
click at [106, 55] on p "Overall" at bounding box center [110, 53] width 51 height 12
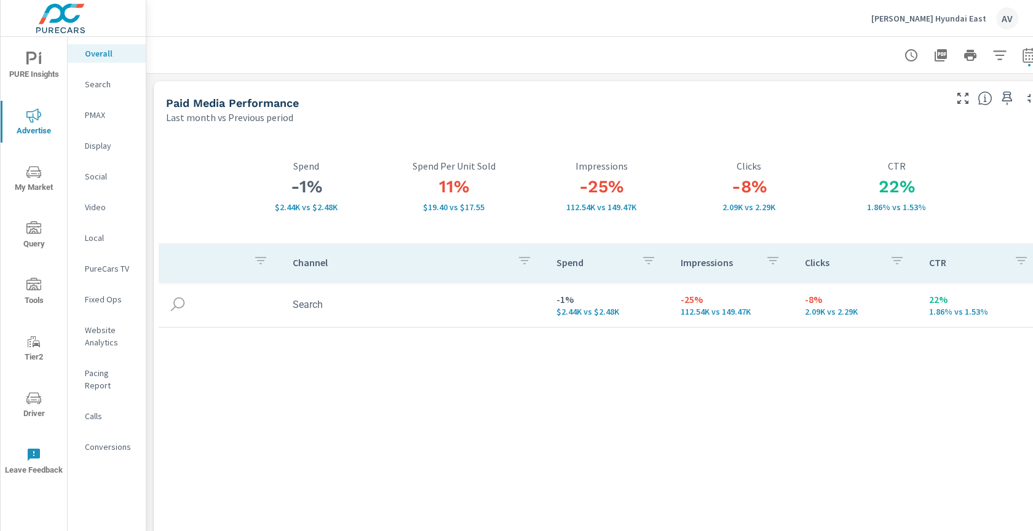
click at [867, 115] on div "Last month vs Previous period" at bounding box center [554, 117] width 777 height 15
click at [1025, 63] on button "button" at bounding box center [1029, 55] width 25 height 25
select select "Last month"
select select "Previous period"
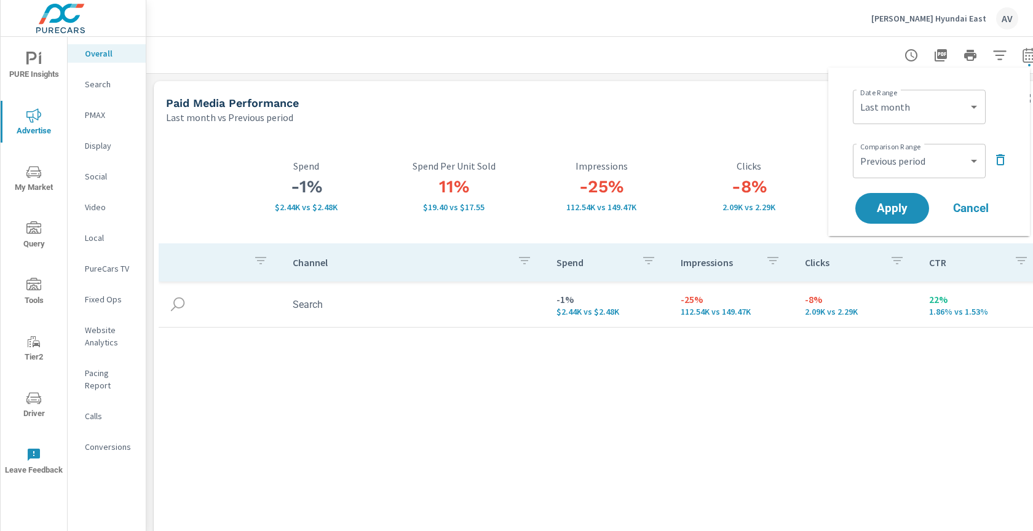
click at [795, 112] on div "Last month vs Previous period" at bounding box center [554, 117] width 777 height 15
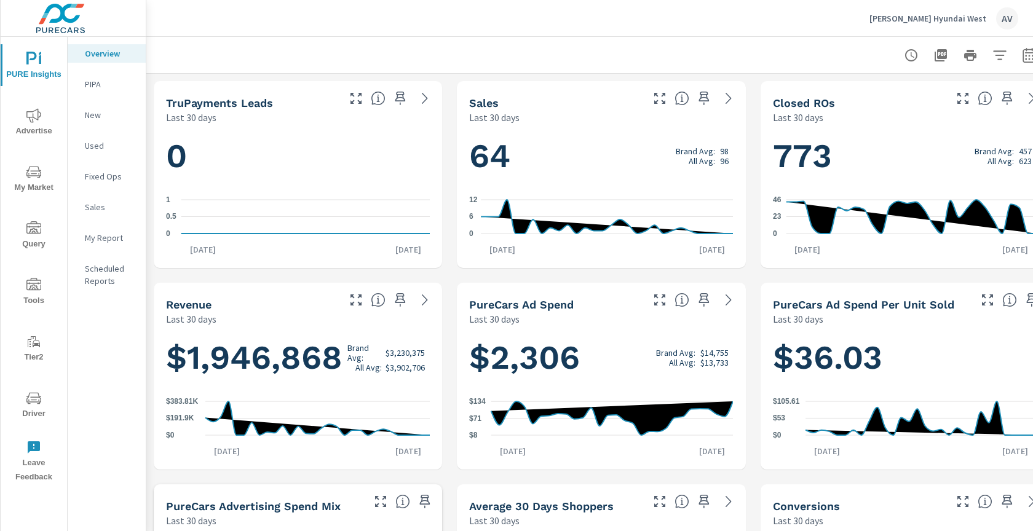
click at [39, 120] on icon "nav menu" at bounding box center [33, 115] width 15 height 15
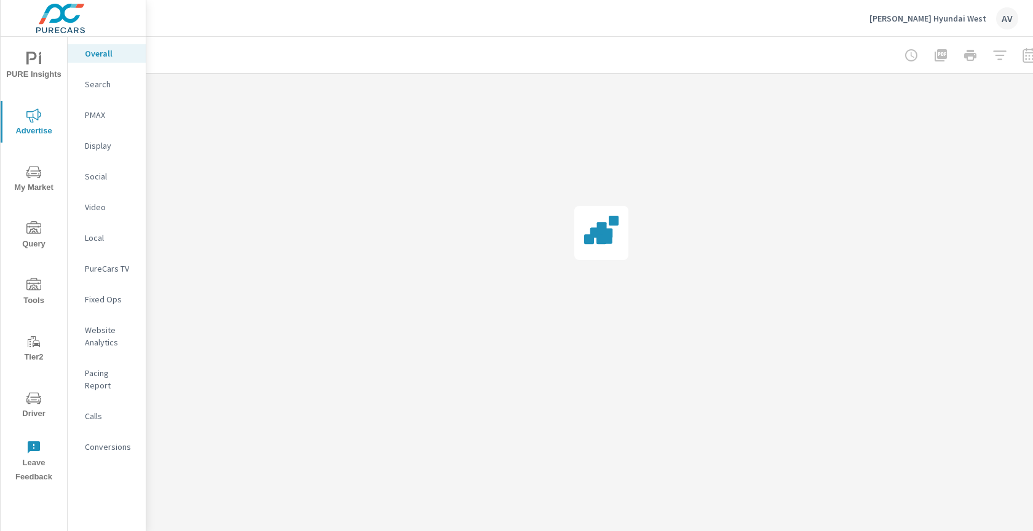
click at [1025, 55] on div at bounding box center [970, 55] width 143 height 25
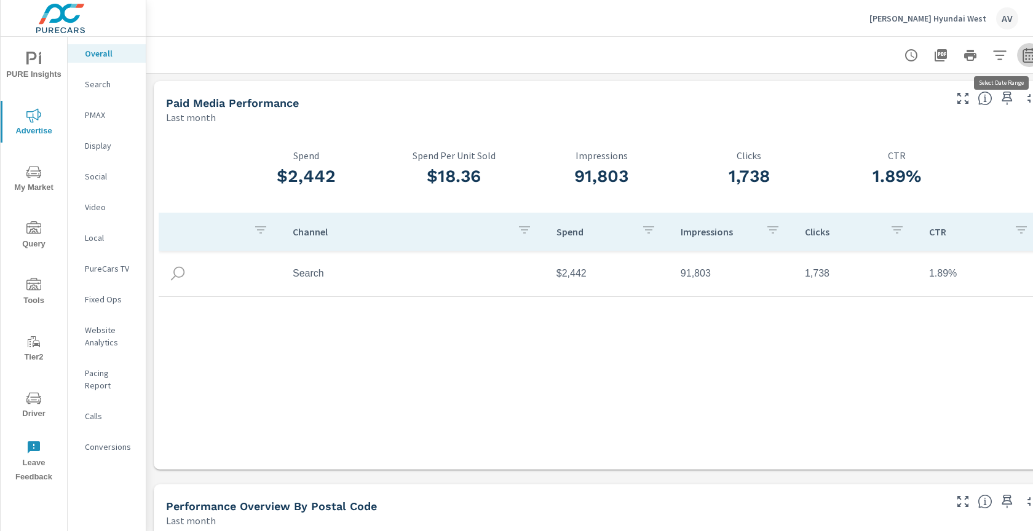
click at [1025, 57] on icon "button" at bounding box center [1029, 55] width 15 height 15
select select "Last month"
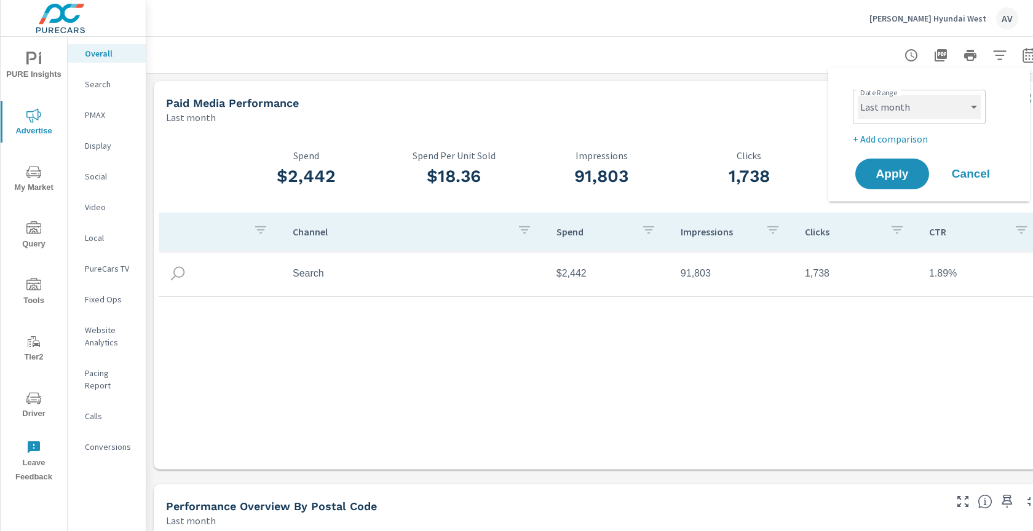
click at [925, 102] on select "Custom [DATE] Last week Last 7 days Last 14 days Last 30 days Last 45 days Last…" at bounding box center [919, 107] width 123 height 25
click at [892, 144] on p "+ Add comparison" at bounding box center [931, 139] width 157 height 15
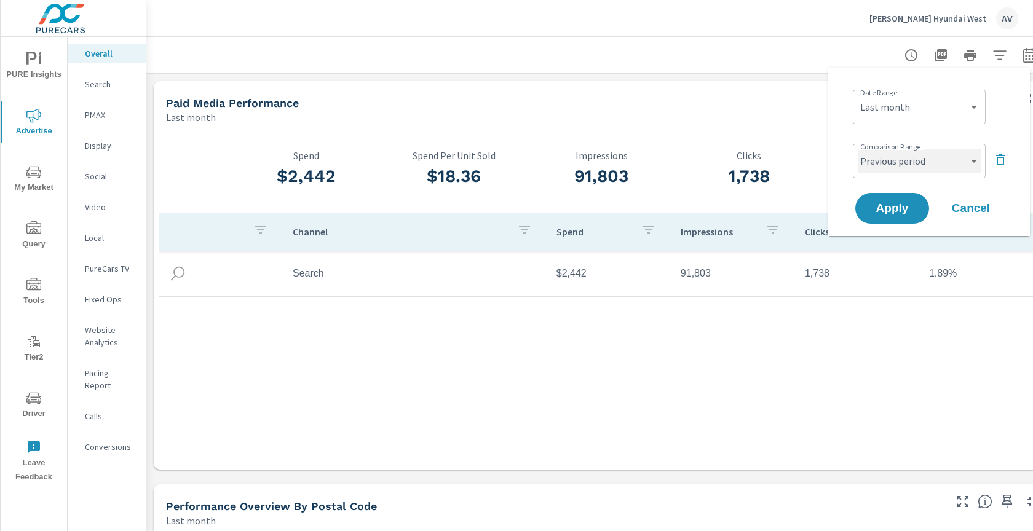
click at [893, 170] on select "Custom Previous period Previous month Previous year" at bounding box center [919, 161] width 123 height 25
click at [858, 149] on select "Custom Previous period Previous month Previous year" at bounding box center [919, 161] width 123 height 25
click at [892, 166] on select "Custom Previous period Previous month Previous year" at bounding box center [919, 161] width 123 height 25
click at [858, 149] on select "Custom Previous period Previous month Previous year" at bounding box center [919, 161] width 123 height 25
select select "Previous month"
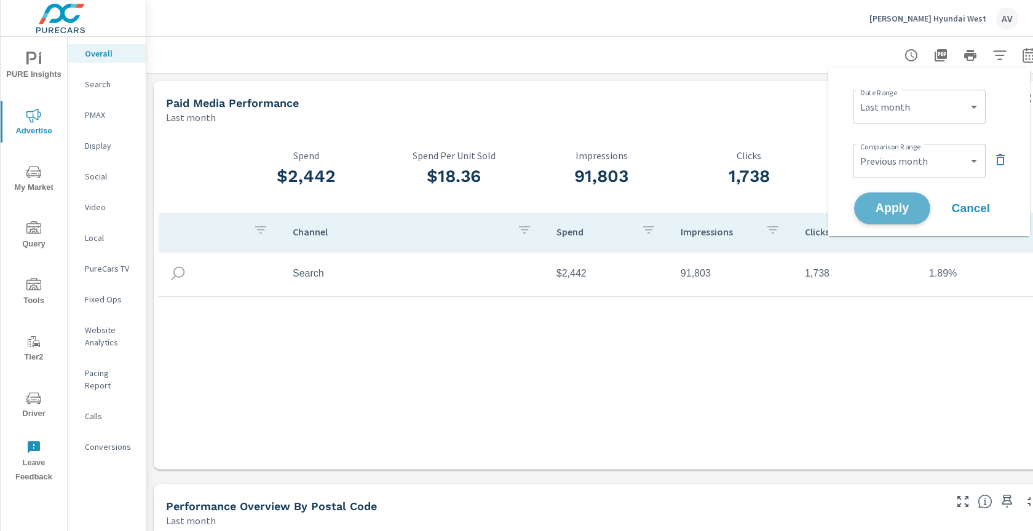
click at [881, 209] on span "Apply" at bounding box center [892, 209] width 50 height 12
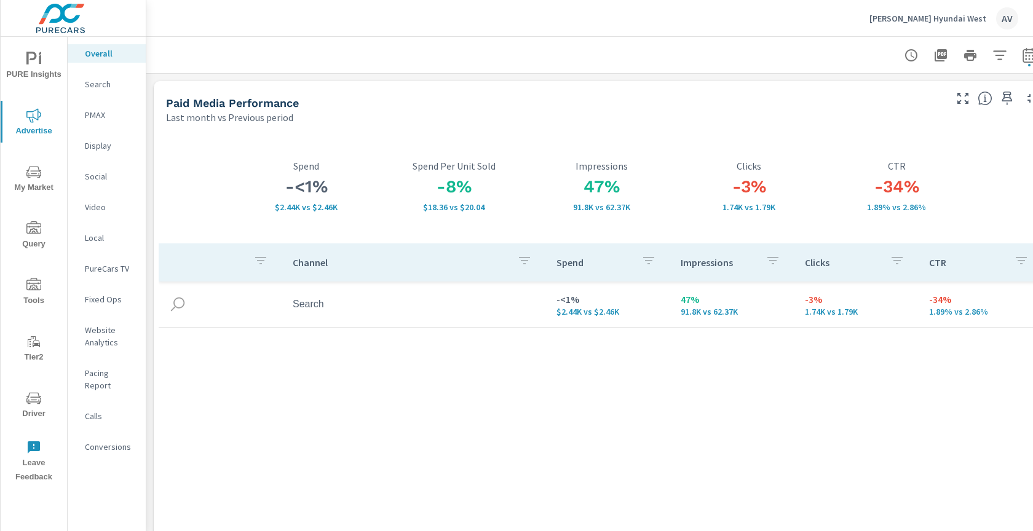
click at [116, 82] on p "Search" at bounding box center [110, 84] width 51 height 12
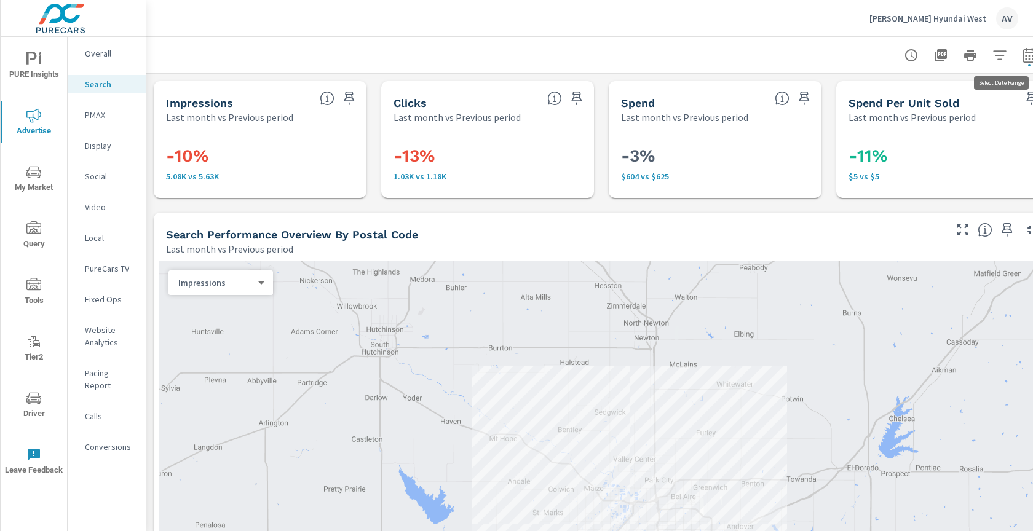
scroll to position [0, 23]
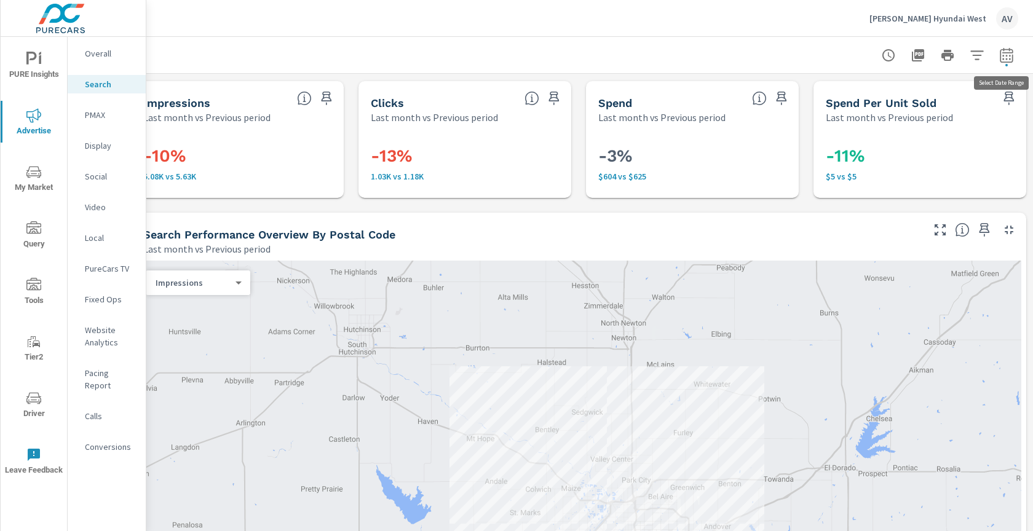
click at [1008, 55] on icon "button" at bounding box center [1006, 55] width 15 height 15
select select "Last month"
select select "Previous period"
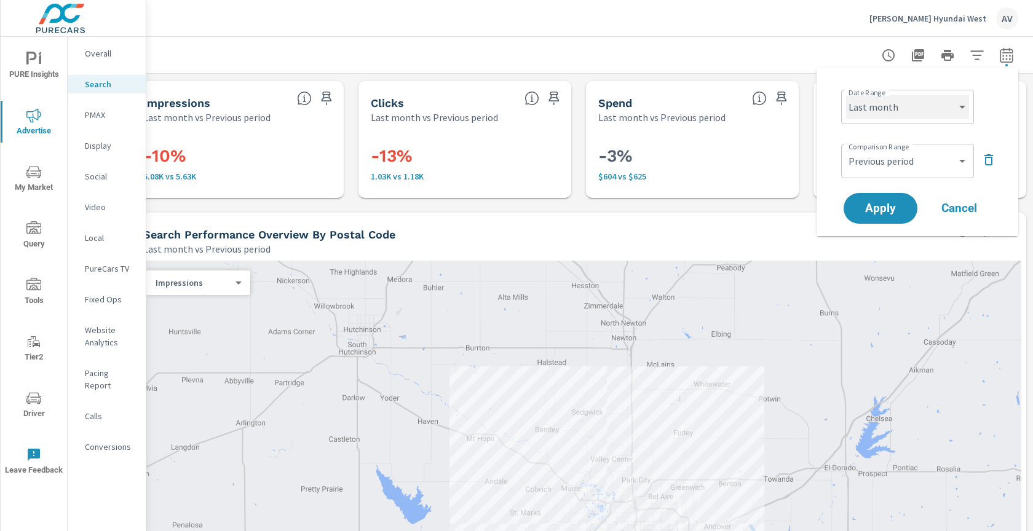
click at [883, 116] on select "Custom [DATE] Last week Last 7 days Last 14 days Last 30 days Last 45 days Last…" at bounding box center [907, 107] width 123 height 25
click at [846, 95] on select "Custom [DATE] Last week Last 7 days Last 14 days Last 30 days Last 45 days Last…" at bounding box center [907, 107] width 123 height 25
select select "Month to date"
click at [883, 164] on select "Custom Previous period Previous month Previous year" at bounding box center [907, 161] width 123 height 25
click at [846, 149] on select "Custom Previous period Previous month Previous year" at bounding box center [907, 161] width 123 height 25
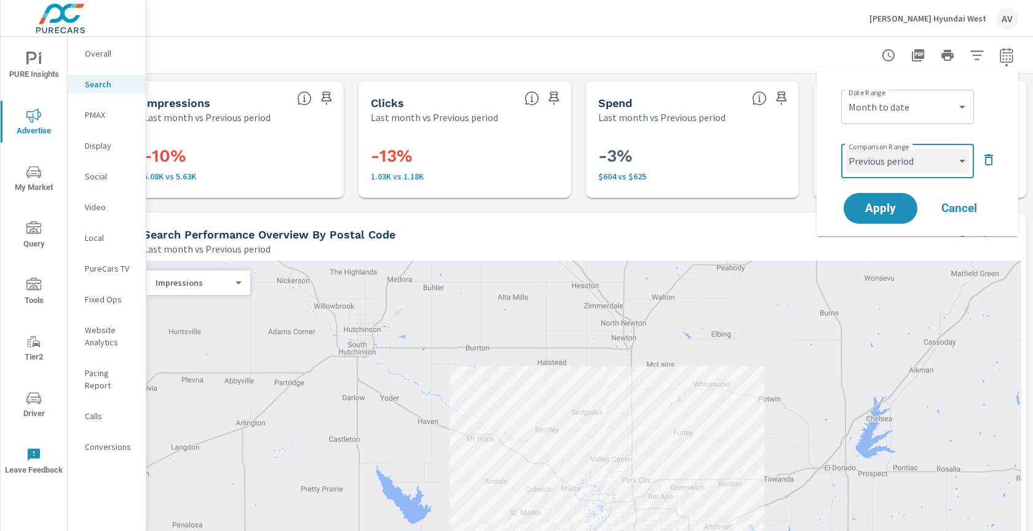
select select "Previous month"
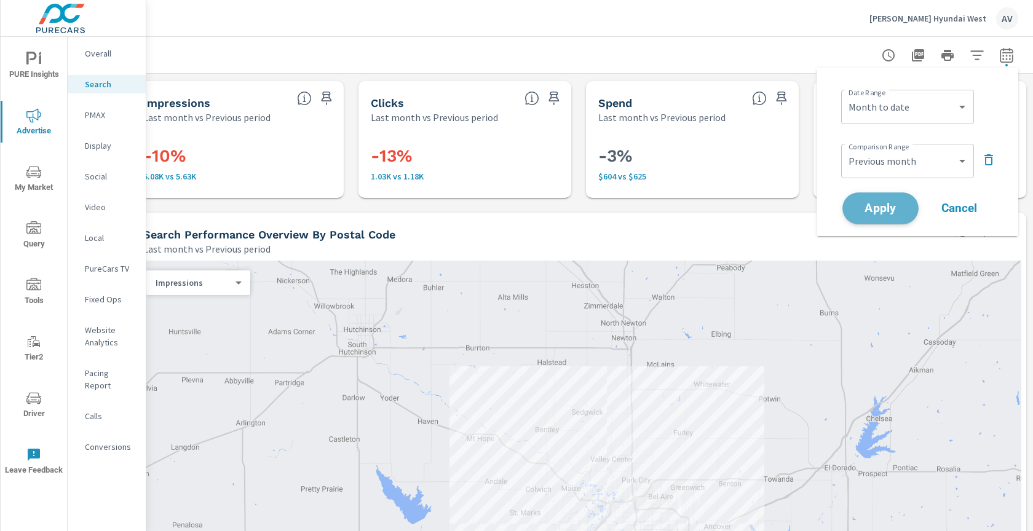
click at [884, 204] on span "Apply" at bounding box center [880, 209] width 50 height 12
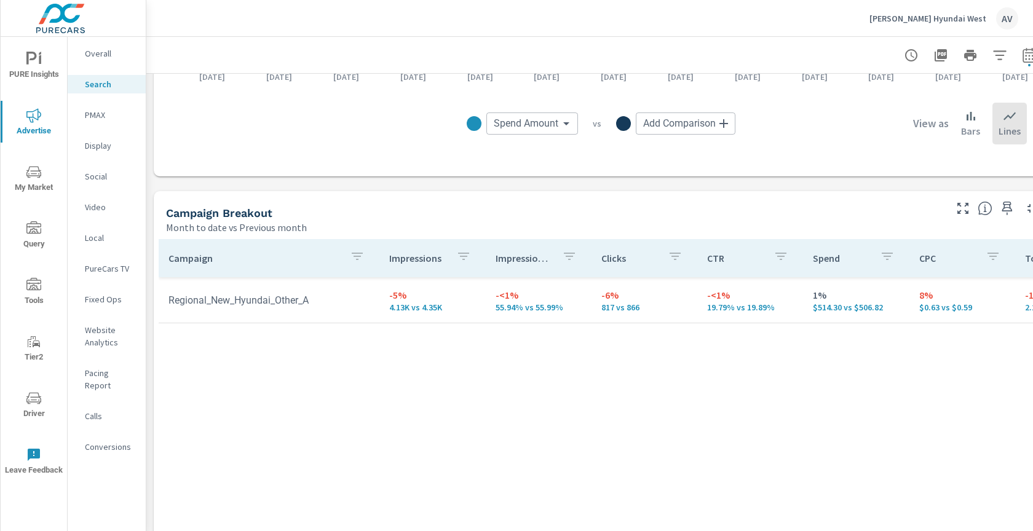
scroll to position [1076, 0]
